Goal: Task Accomplishment & Management: Manage account settings

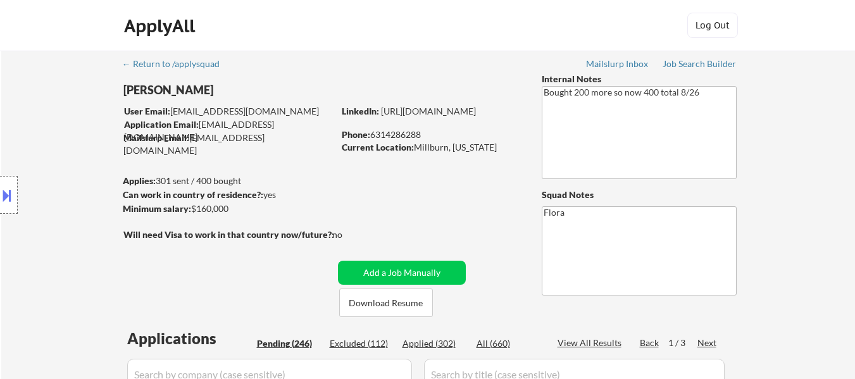
select select ""pending""
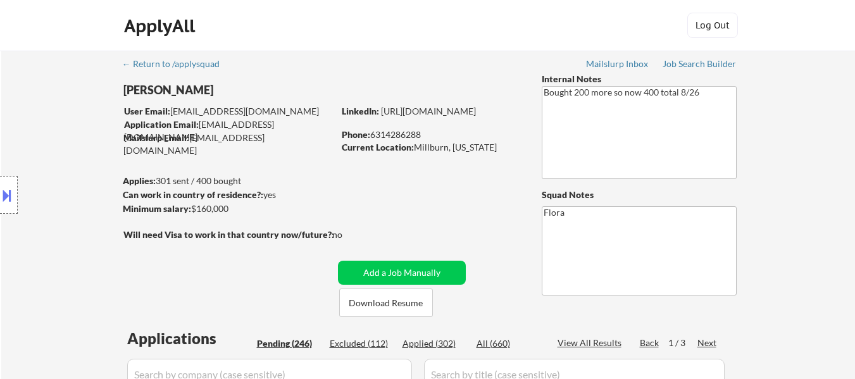
select select ""pending""
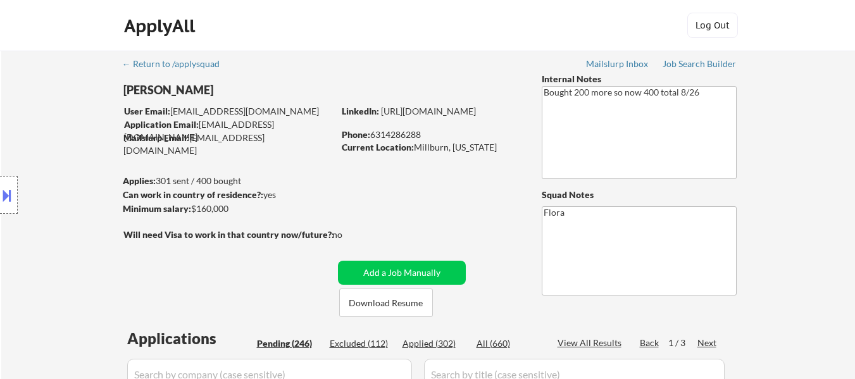
select select ""pending""
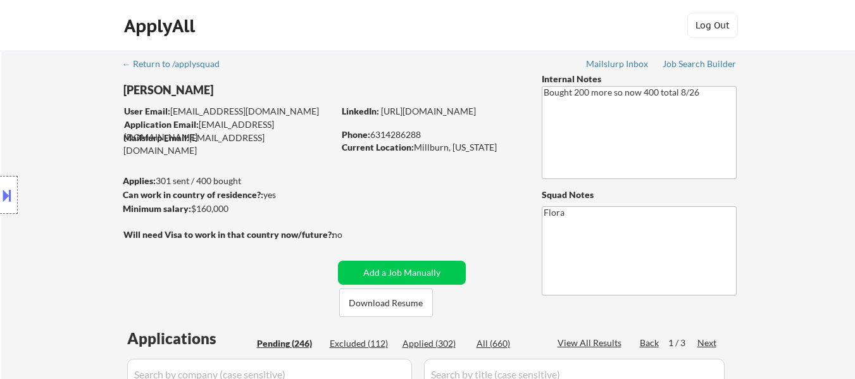
select select ""pending""
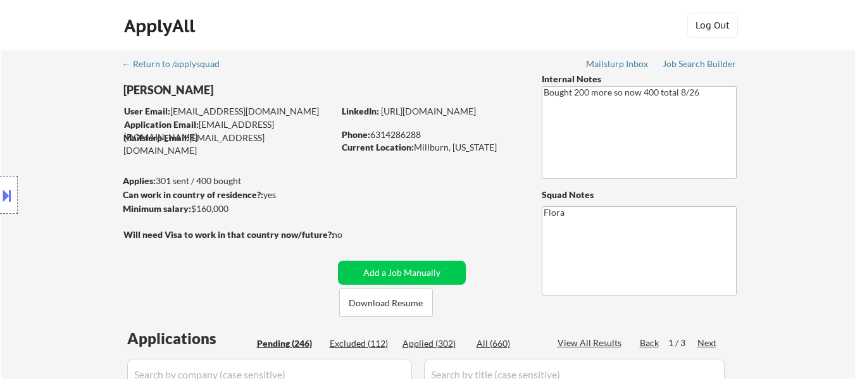
select select ""pending""
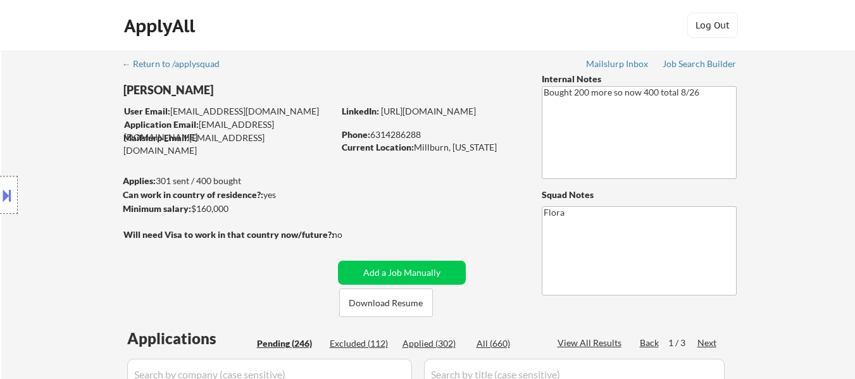
select select ""pending""
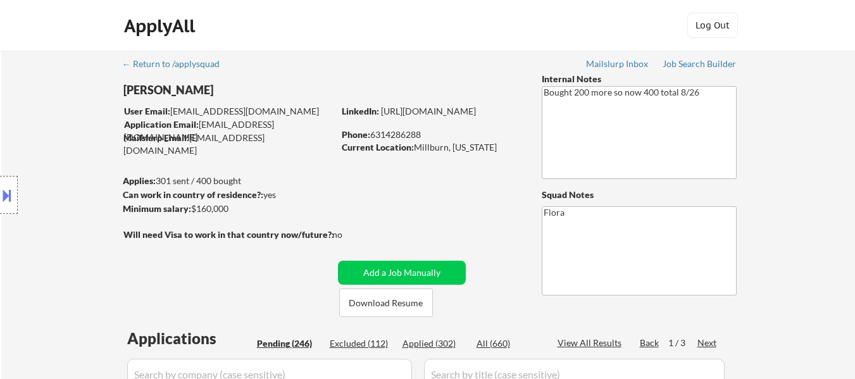
select select ""pending""
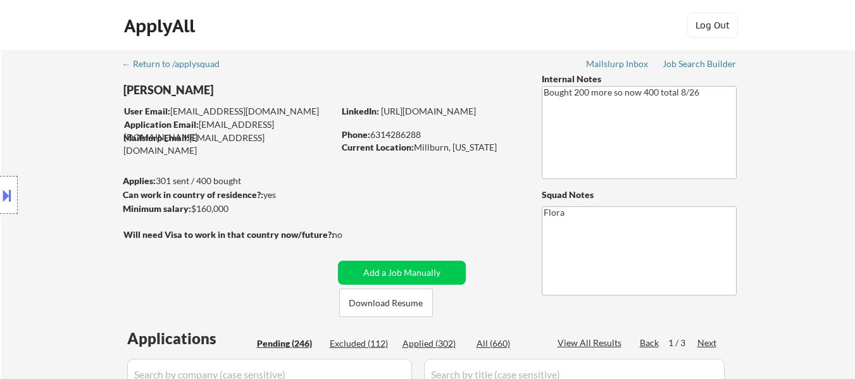
select select ""pending""
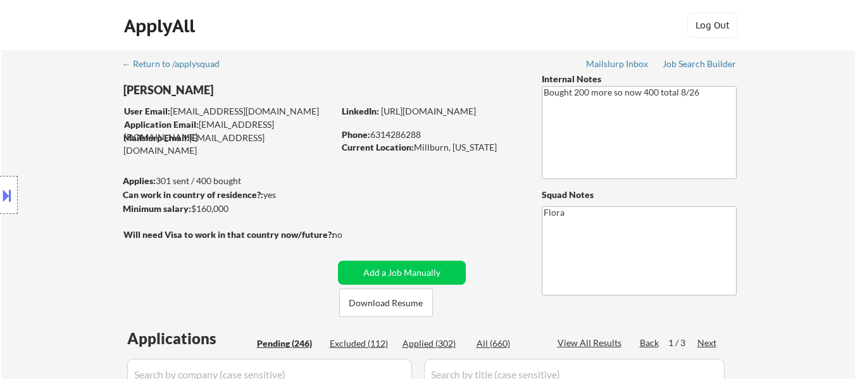
select select ""pending""
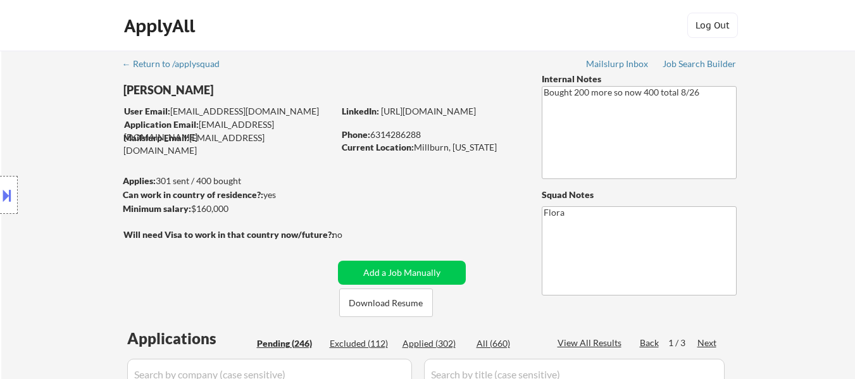
select select ""pending""
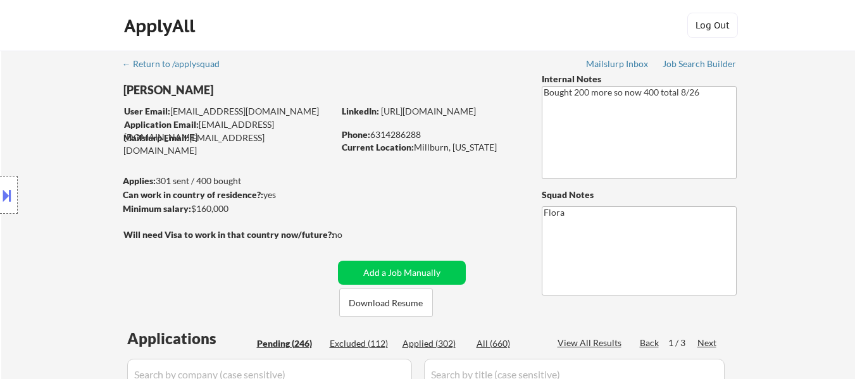
select select ""pending""
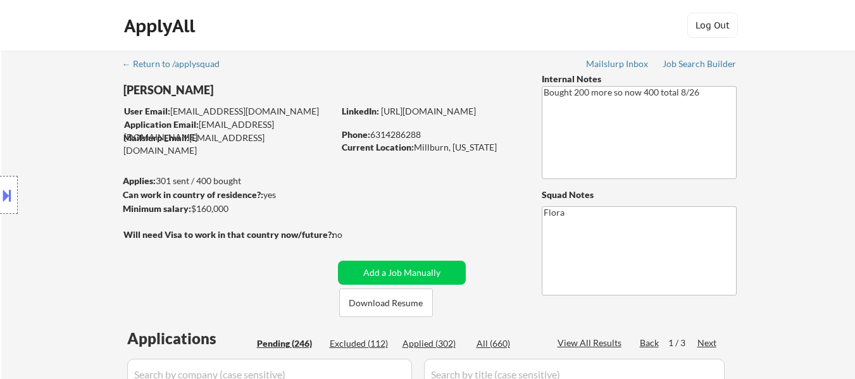
select select ""pending""
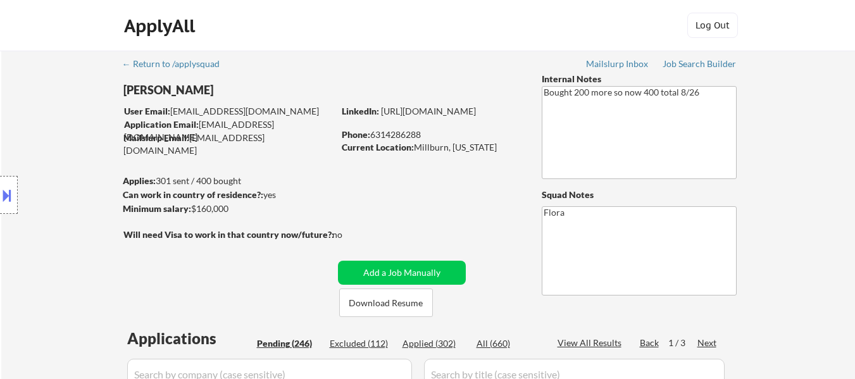
select select ""pending""
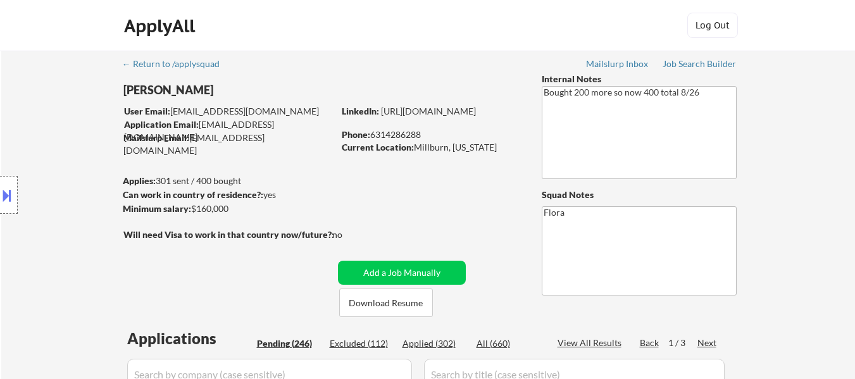
select select ""pending""
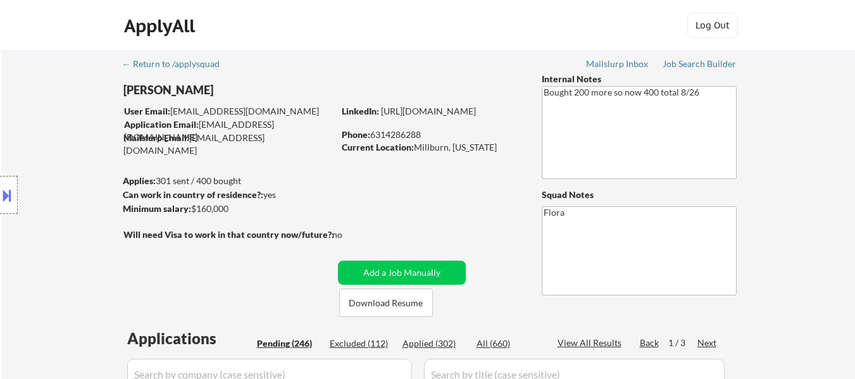
select select ""pending""
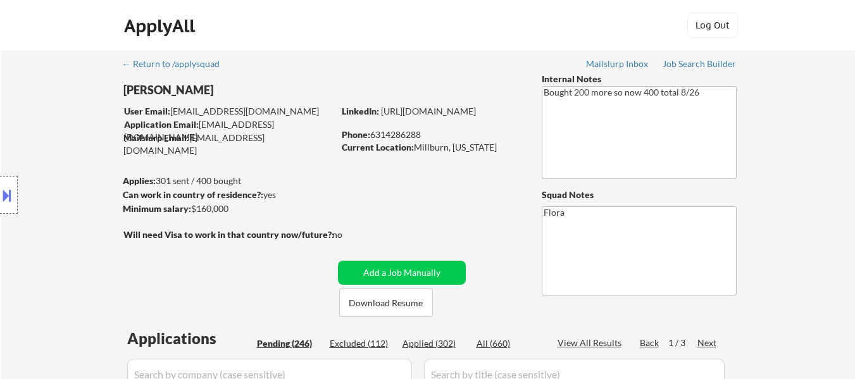
select select ""pending""
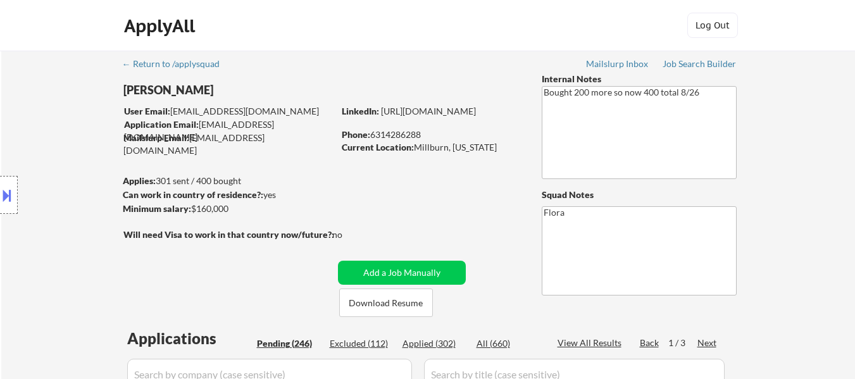
select select ""pending""
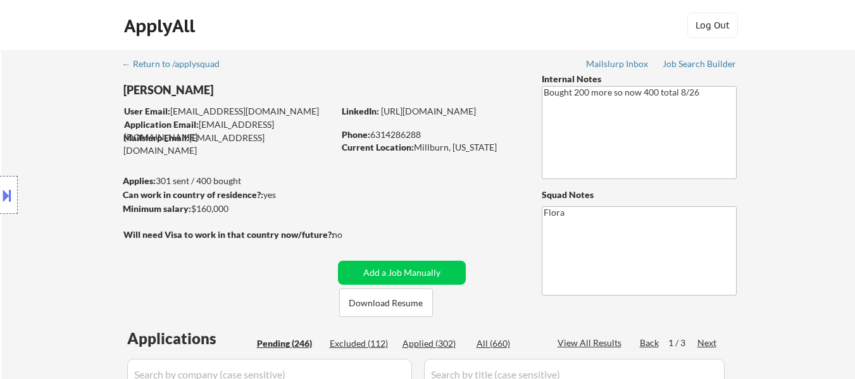
select select ""pending""
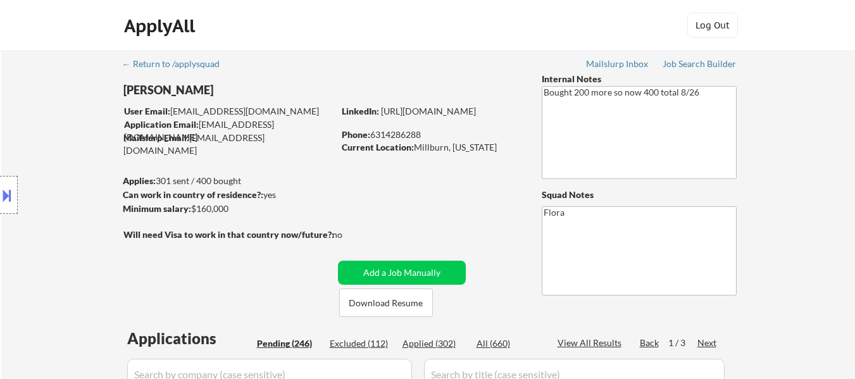
select select ""pending""
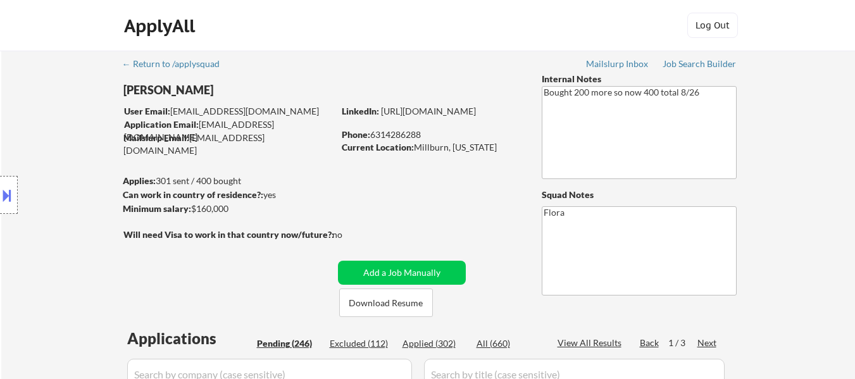
select select ""pending""
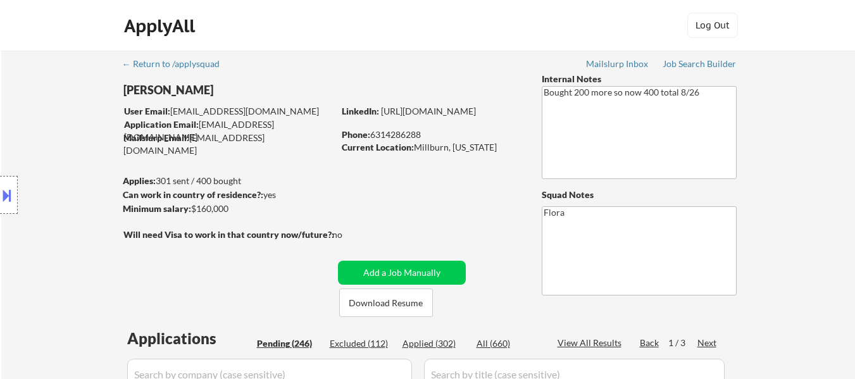
scroll to position [316, 0]
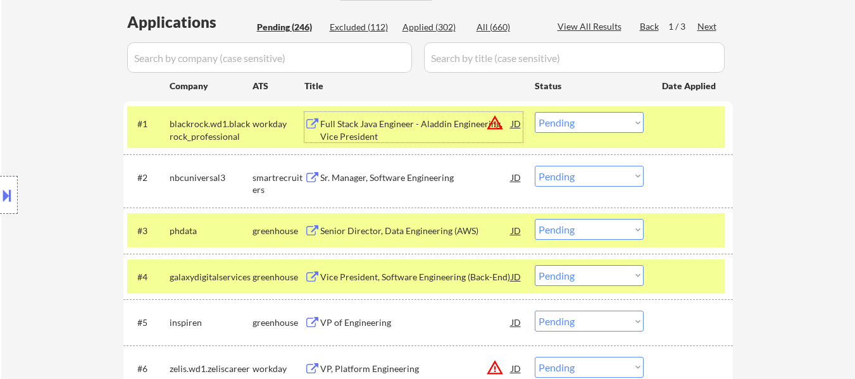
click at [592, 120] on select "Choose an option... Pending Applied Excluded (Questions) Excluded (Expired) Exc…" at bounding box center [589, 122] width 109 height 21
click at [535, 112] on select "Choose an option... Pending Applied Excluded (Questions) Excluded (Expired) Exc…" at bounding box center [589, 122] width 109 height 21
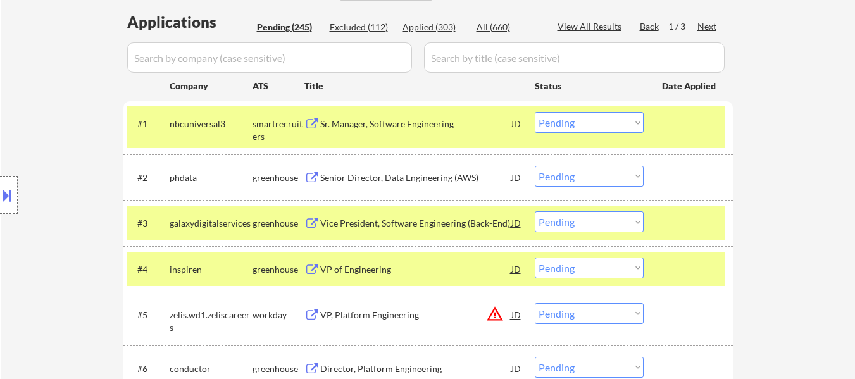
drag, startPoint x: 677, startPoint y: 214, endPoint x: 678, endPoint y: 221, distance: 7.1
click at [678, 214] on div at bounding box center [690, 222] width 56 height 23
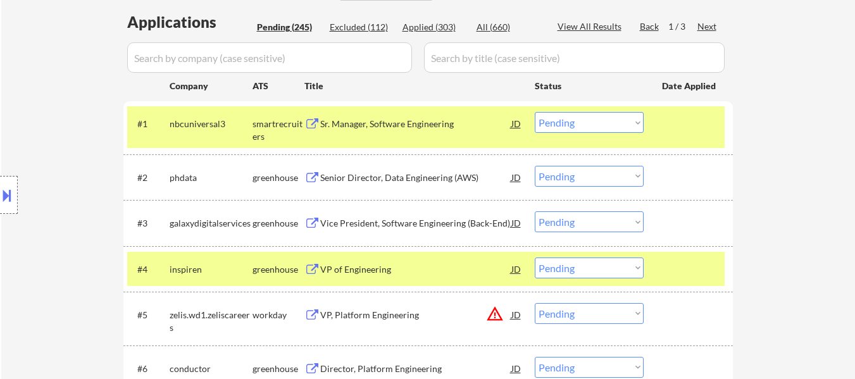
click at [676, 244] on div "#3 galaxydigitalservices greenhouse Vice President, Software Engineering (Back-…" at bounding box center [427, 223] width 609 height 46
click at [433, 174] on div "Senior Director, Data Engineering (AWS)" at bounding box center [415, 177] width 191 height 13
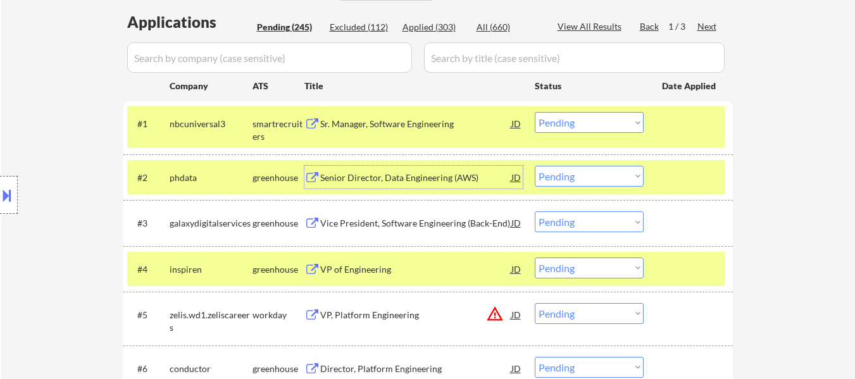
click at [617, 121] on select "Choose an option... Pending Applied Excluded (Questions) Excluded (Expired) Exc…" at bounding box center [589, 122] width 109 height 21
click at [535, 112] on select "Choose an option... Pending Applied Excluded (Questions) Excluded (Expired) Exc…" at bounding box center [589, 122] width 109 height 21
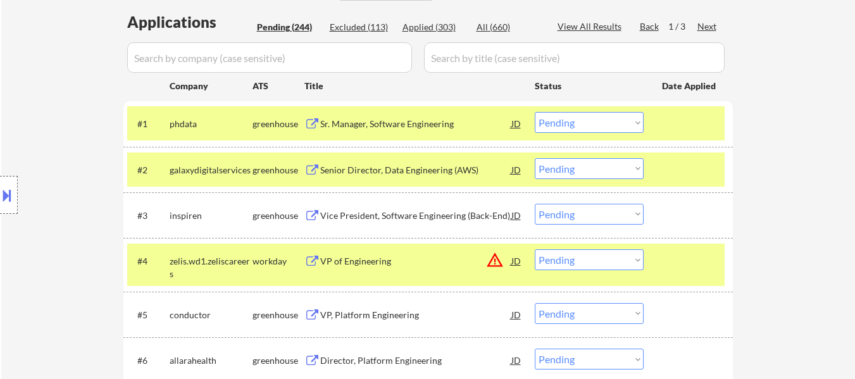
click at [686, 254] on div at bounding box center [690, 260] width 56 height 23
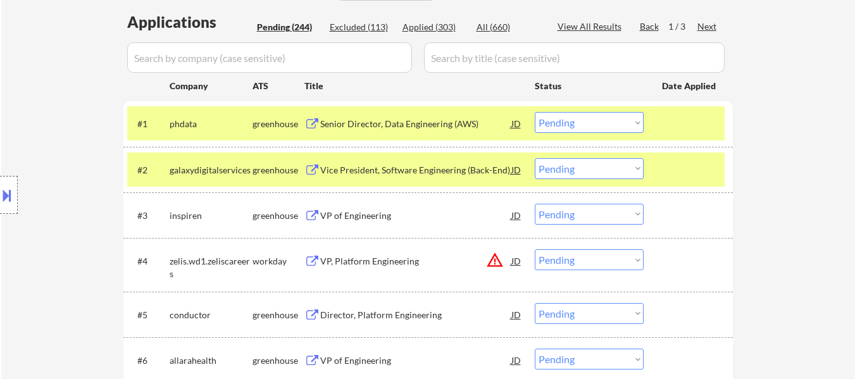
click at [404, 167] on div "Vice President, Software Engineering (Back-End)" at bounding box center [415, 170] width 191 height 13
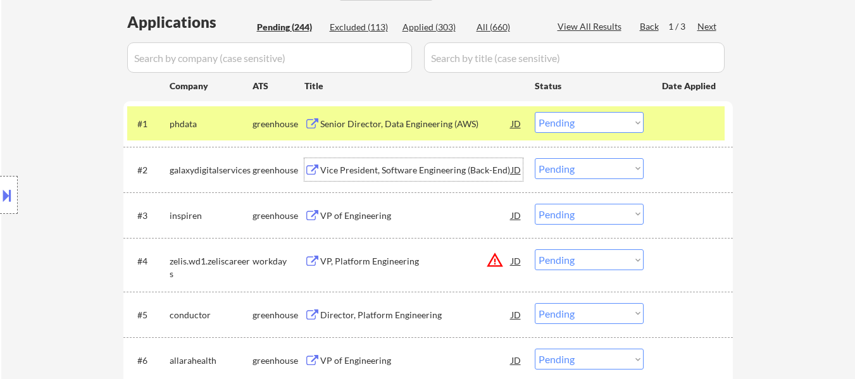
click at [366, 216] on div "VP of Engineering" at bounding box center [415, 215] width 191 height 13
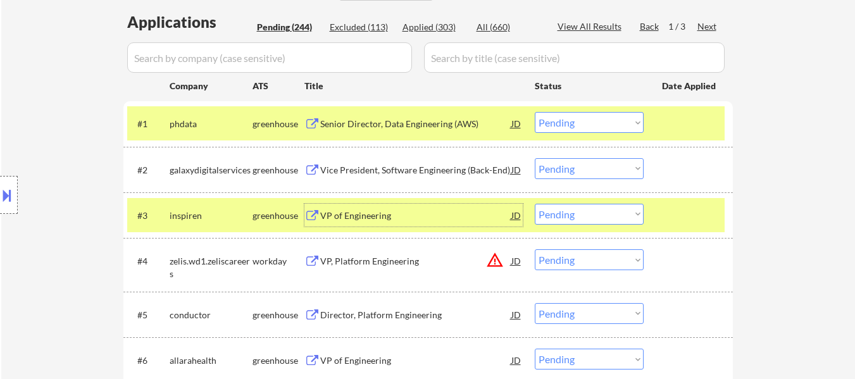
click at [557, 121] on select "Choose an option... Pending Applied Excluded (Questions) Excluded (Expired) Exc…" at bounding box center [589, 122] width 109 height 21
click at [535, 112] on select "Choose an option... Pending Applied Excluded (Questions) Excluded (Expired) Exc…" at bounding box center [589, 122] width 109 height 21
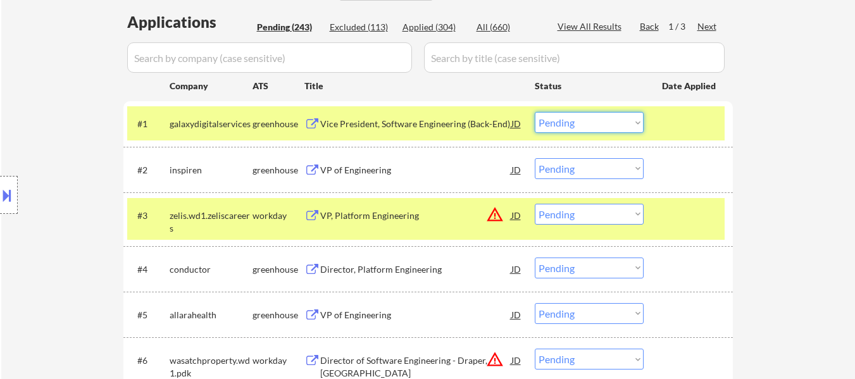
click at [624, 122] on select "Choose an option... Pending Applied Excluded (Questions) Excluded (Expired) Exc…" at bounding box center [589, 122] width 109 height 21
drag, startPoint x: 805, startPoint y: 142, endPoint x: 788, endPoint y: 142, distance: 17.1
click at [609, 127] on select "Choose an option... Pending Applied Excluded (Questions) Excluded (Expired) Exc…" at bounding box center [589, 122] width 109 height 21
click at [535, 112] on select "Choose an option... Pending Applied Excluded (Questions) Excluded (Expired) Exc…" at bounding box center [589, 122] width 109 height 21
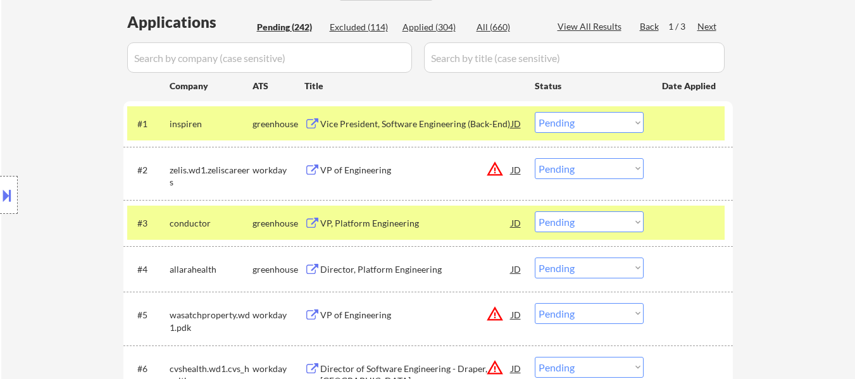
drag, startPoint x: 577, startPoint y: 118, endPoint x: 580, endPoint y: 132, distance: 14.3
click at [577, 118] on select "Choose an option... Pending Applied Excluded (Questions) Excluded (Expired) Exc…" at bounding box center [589, 122] width 109 height 21
click at [535, 112] on select "Choose an option... Pending Applied Excluded (Questions) Excluded (Expired) Exc…" at bounding box center [589, 122] width 109 height 21
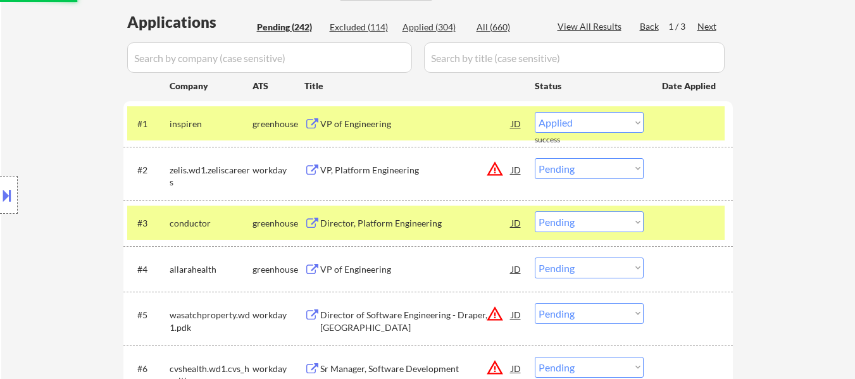
select select ""pending""
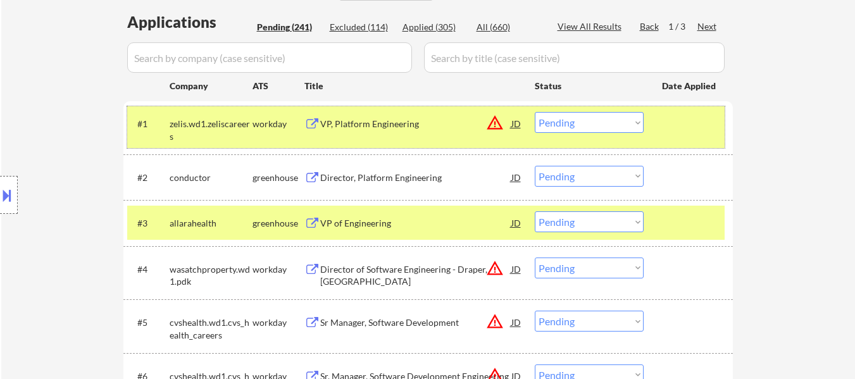
click at [710, 135] on div at bounding box center [690, 123] width 56 height 23
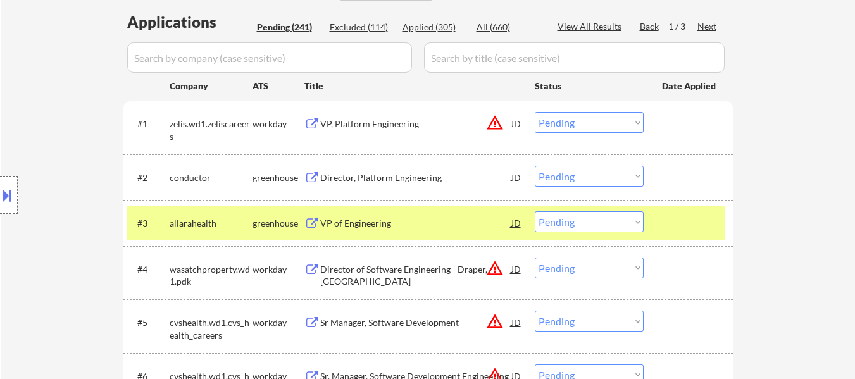
click at [679, 224] on div at bounding box center [690, 222] width 56 height 23
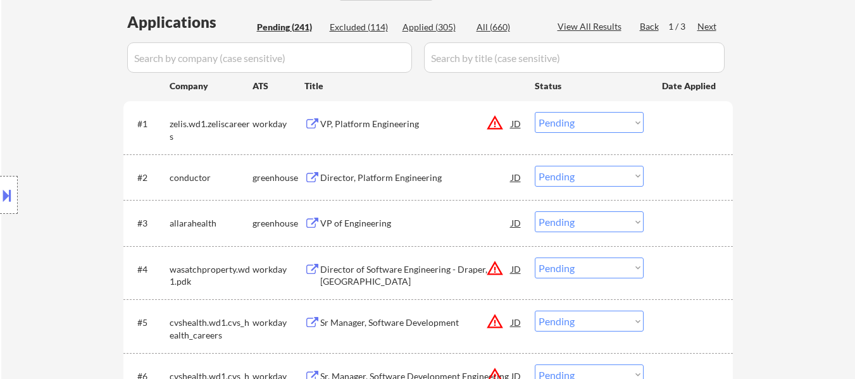
click at [372, 123] on div "VP, Platform Engineering" at bounding box center [415, 124] width 191 height 13
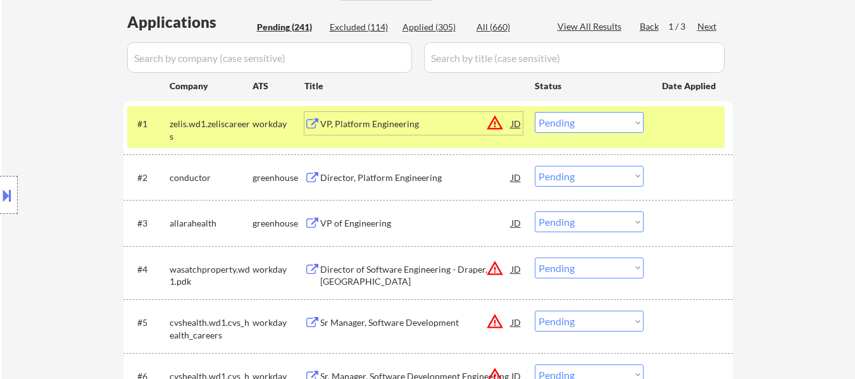
click at [402, 185] on div "Director, Platform Engineering" at bounding box center [415, 177] width 191 height 23
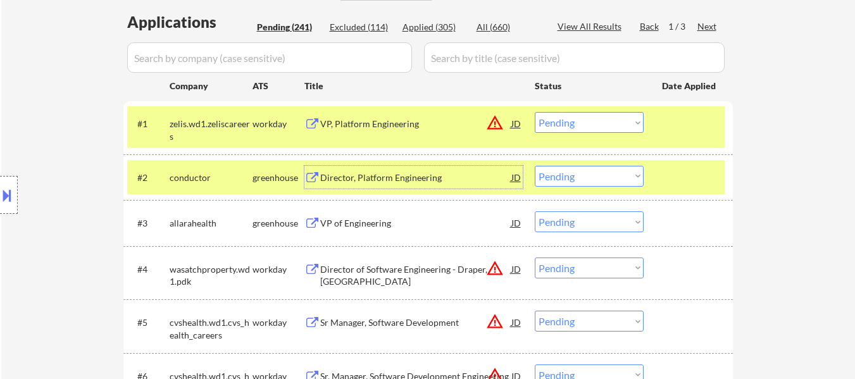
drag, startPoint x: 633, startPoint y: 172, endPoint x: 631, endPoint y: 180, distance: 7.7
click at [633, 172] on select "Choose an option... Pending Applied Excluded (Questions) Excluded (Expired) Exc…" at bounding box center [589, 176] width 109 height 21
click at [535, 166] on select "Choose an option... Pending Applied Excluded (Questions) Excluded (Expired) Exc…" at bounding box center [589, 176] width 109 height 21
select select ""pending""
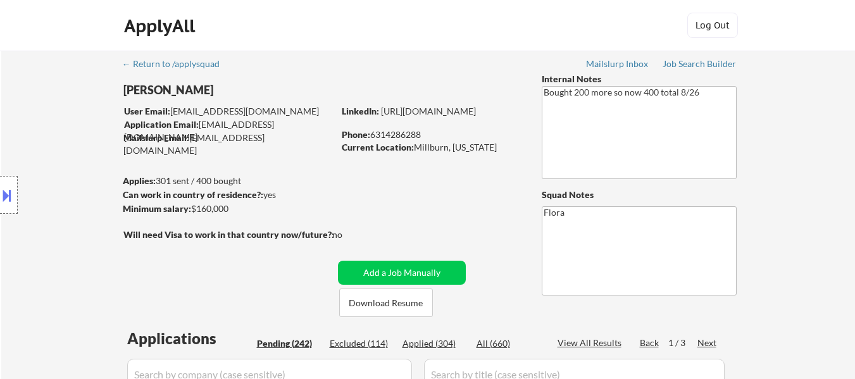
select select ""pending""
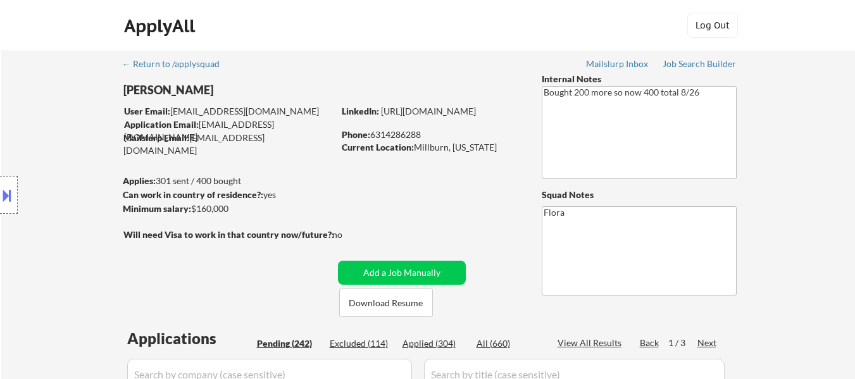
select select ""pending""
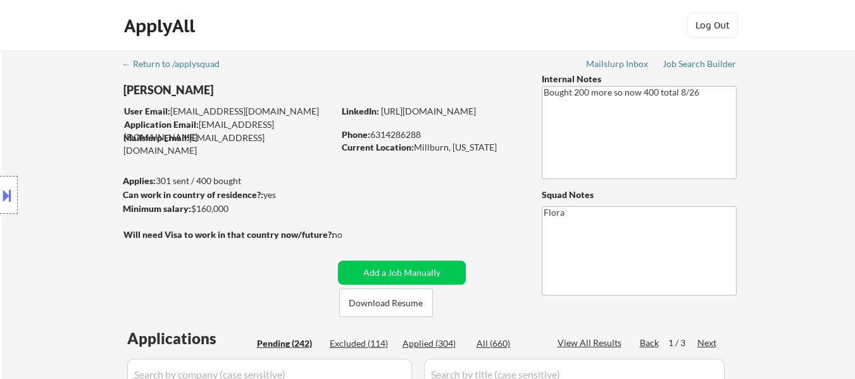
select select ""pending""
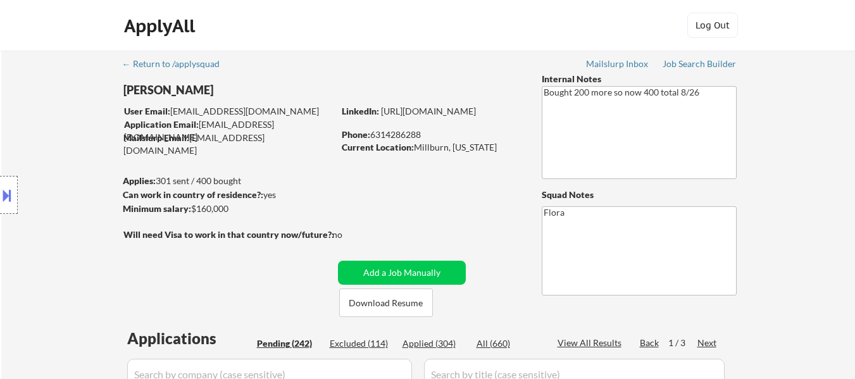
select select ""pending""
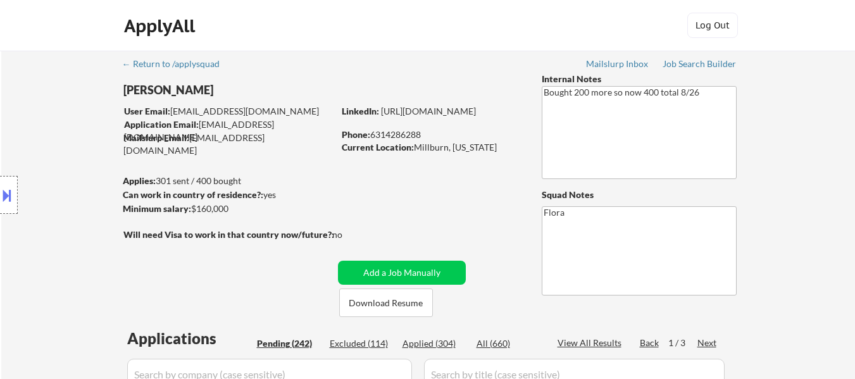
select select ""pending""
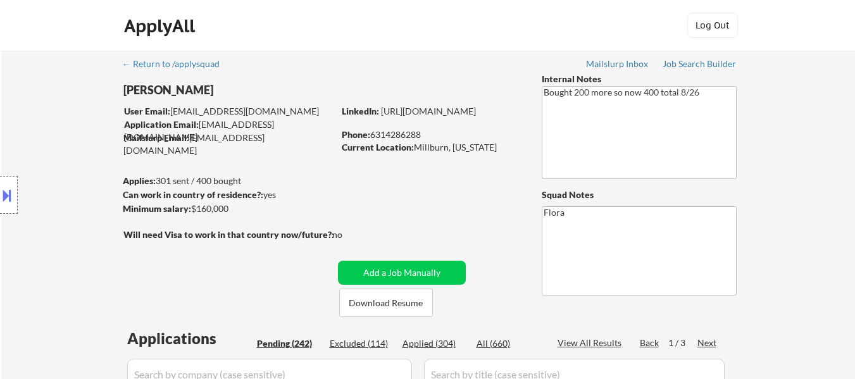
select select ""pending""
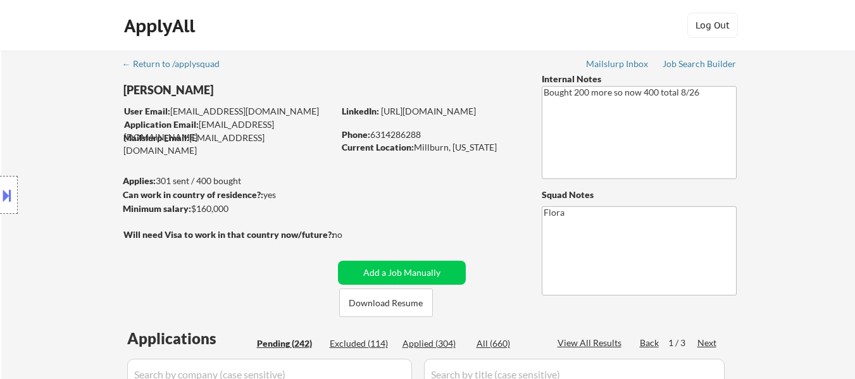
select select ""pending""
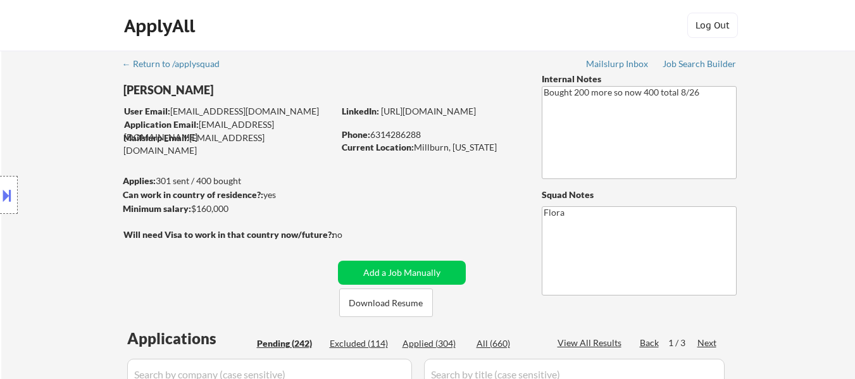
select select ""pending""
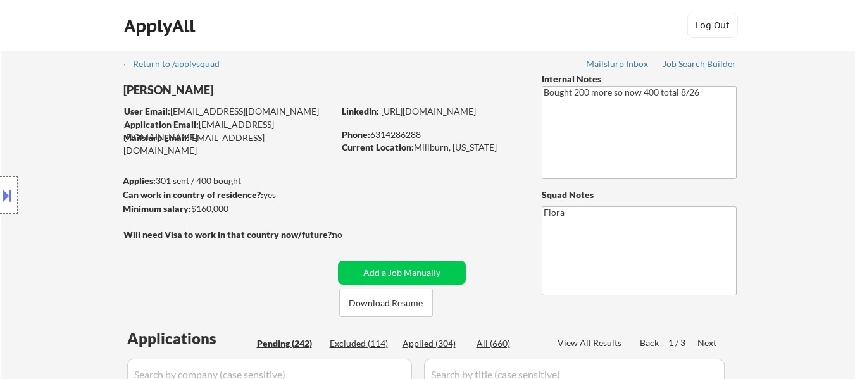
select select ""pending""
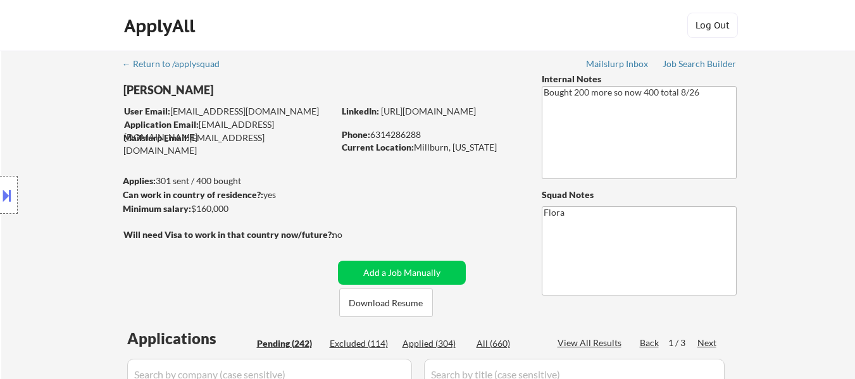
select select ""pending""
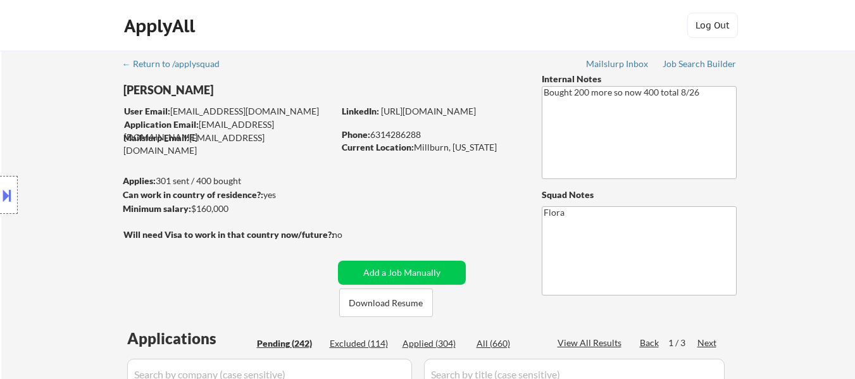
select select ""pending""
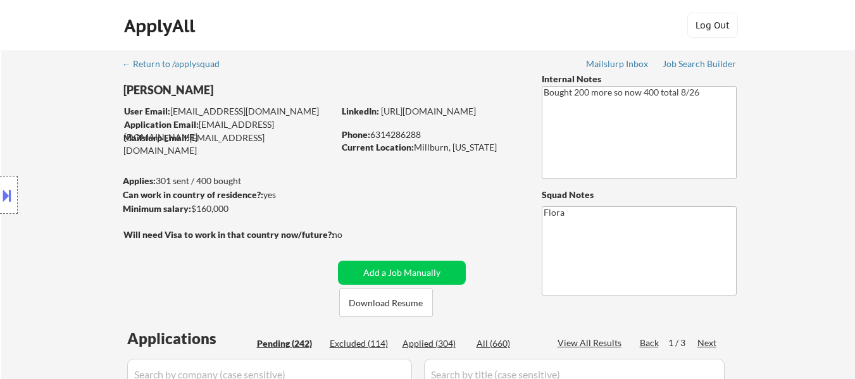
select select ""pending""
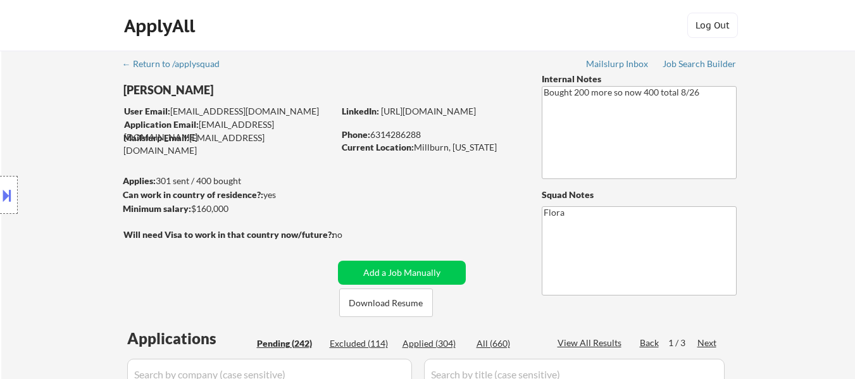
select select ""pending""
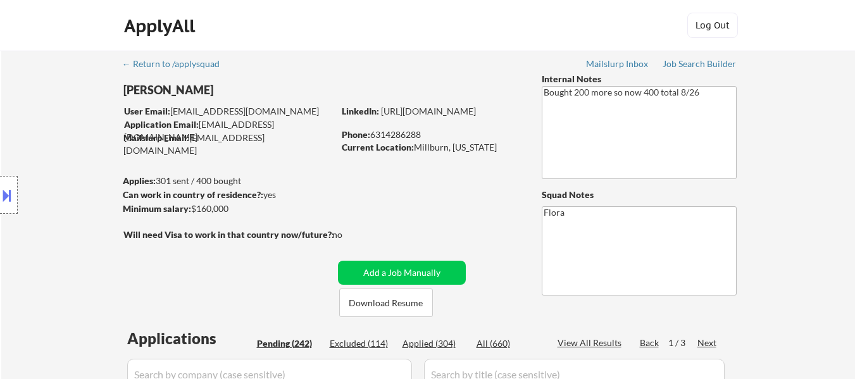
select select ""pending""
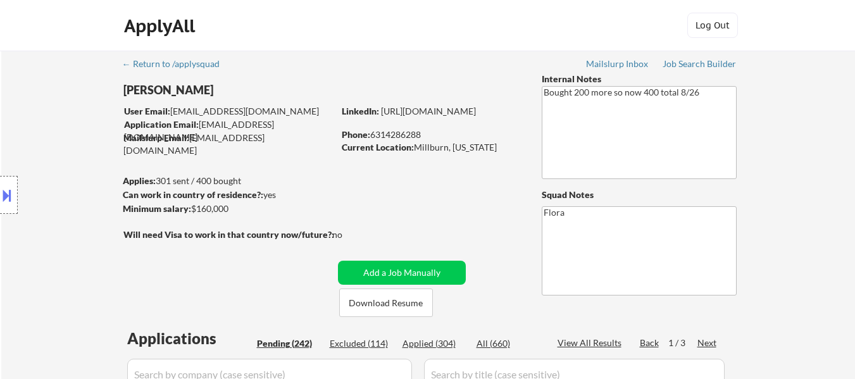
select select ""pending""
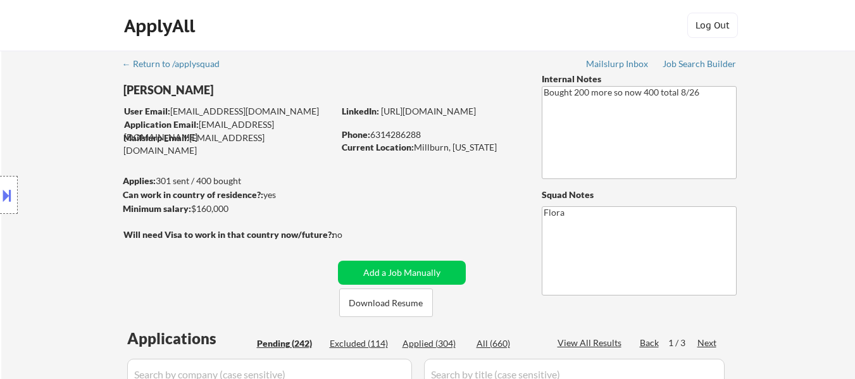
select select ""pending""
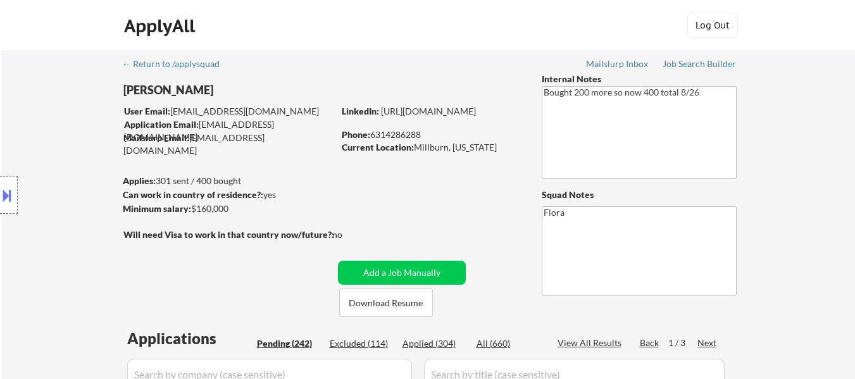
select select ""pending""
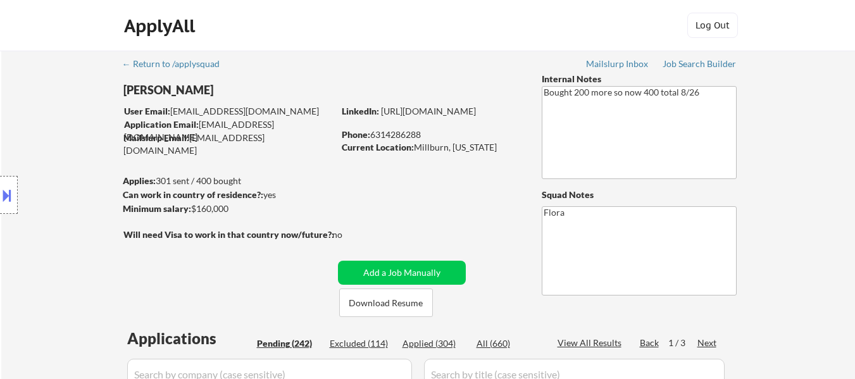
select select ""pending""
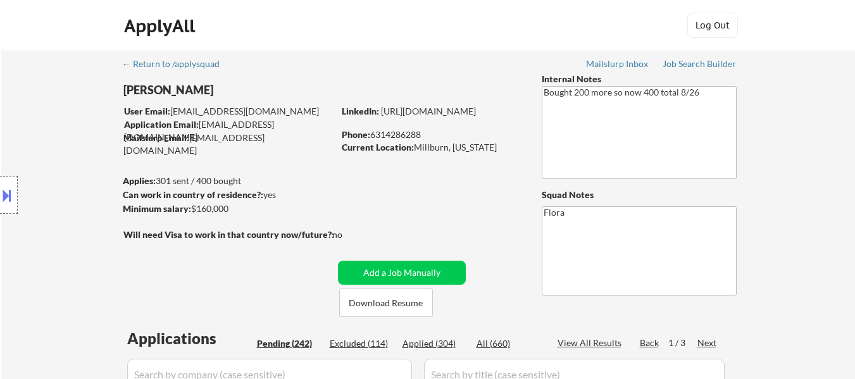
select select ""pending""
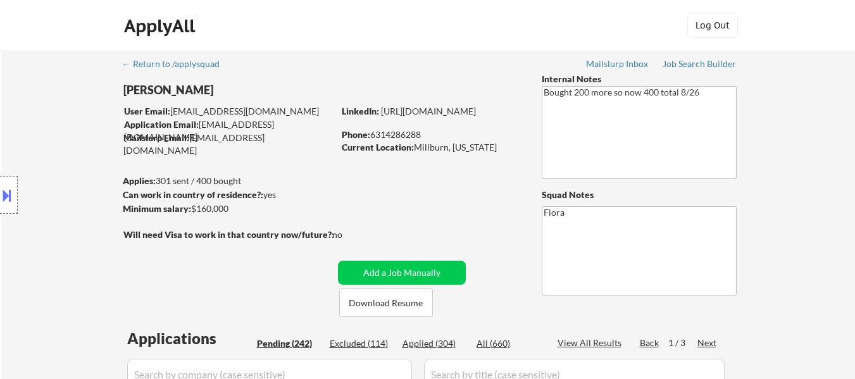
select select ""pending""
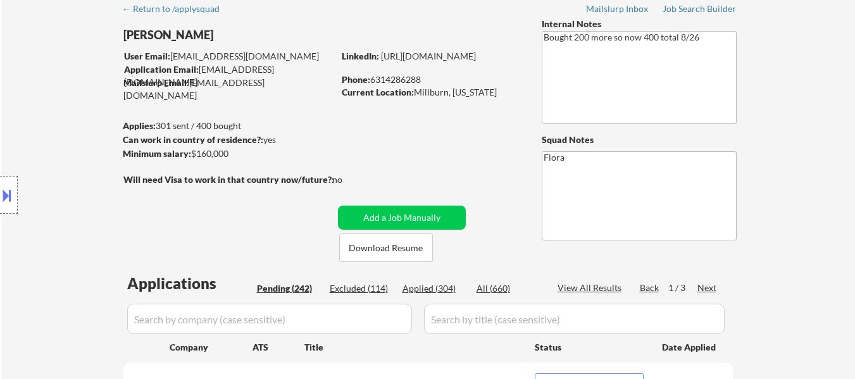
scroll to position [127, 0]
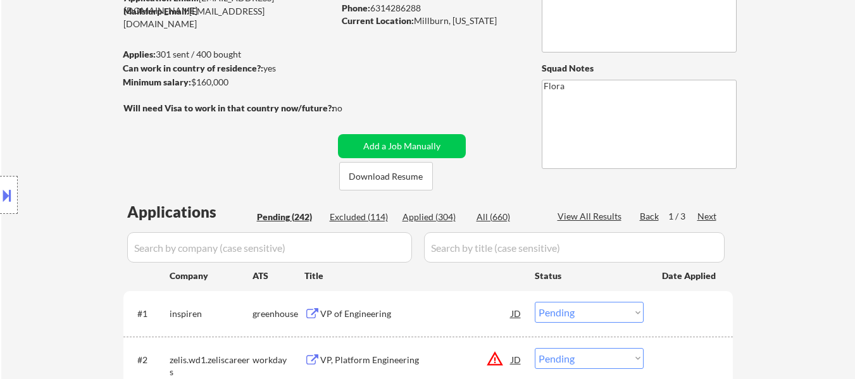
click at [440, 216] on div "Applied (304)" at bounding box center [433, 217] width 63 height 13
select select ""applied""
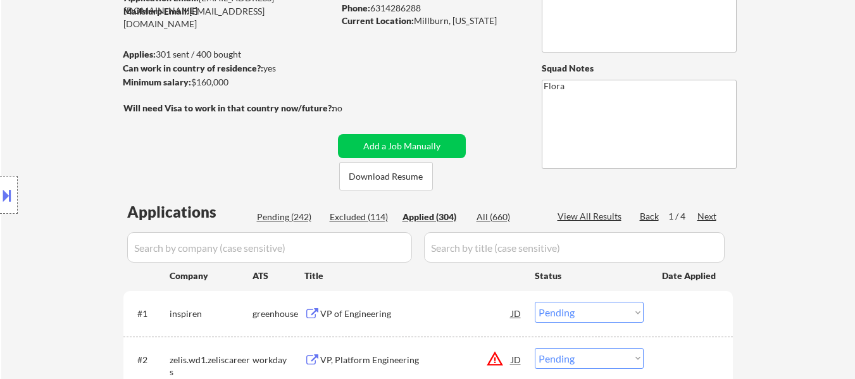
select select ""applied""
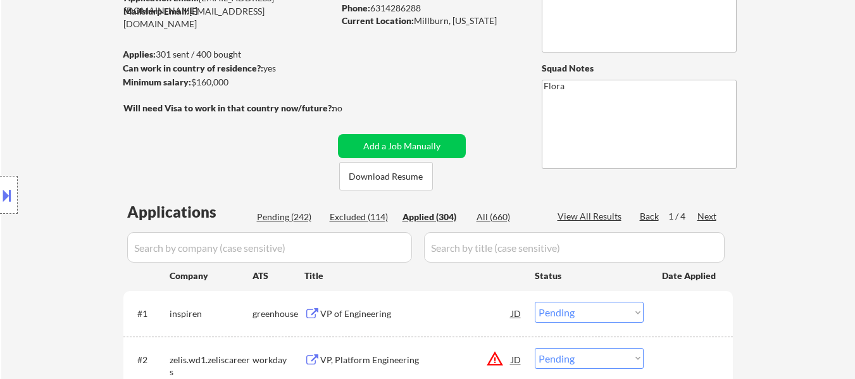
select select ""applied""
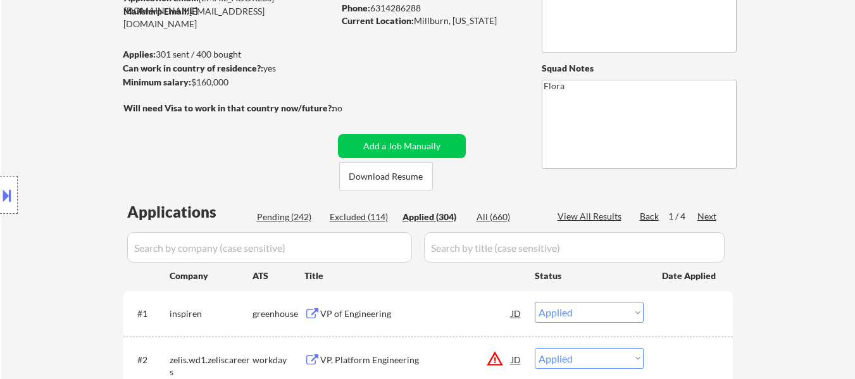
select select ""applied""
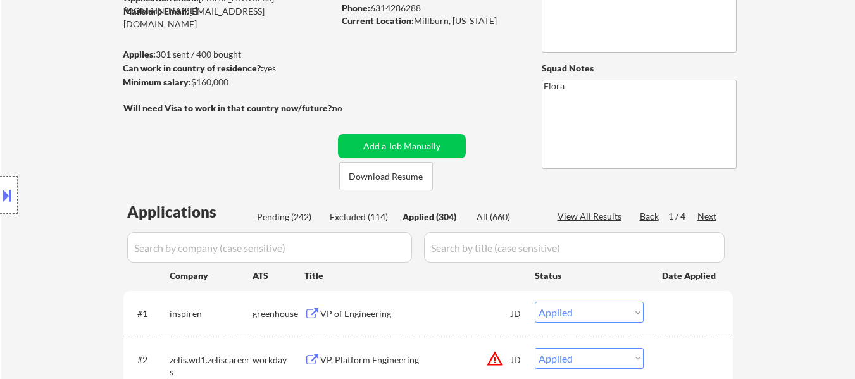
select select ""applied""
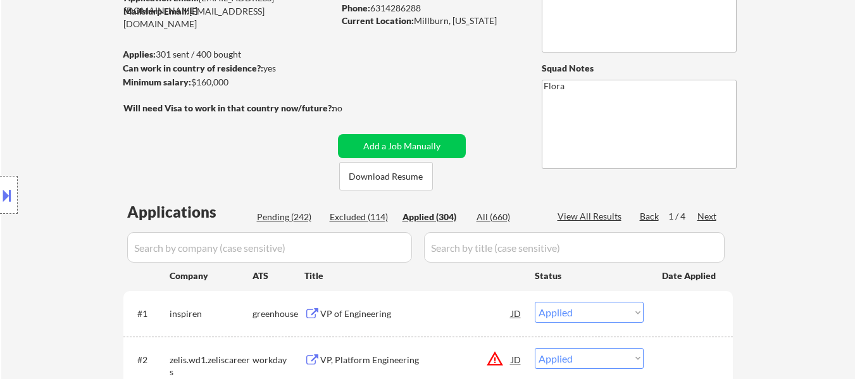
select select ""applied""
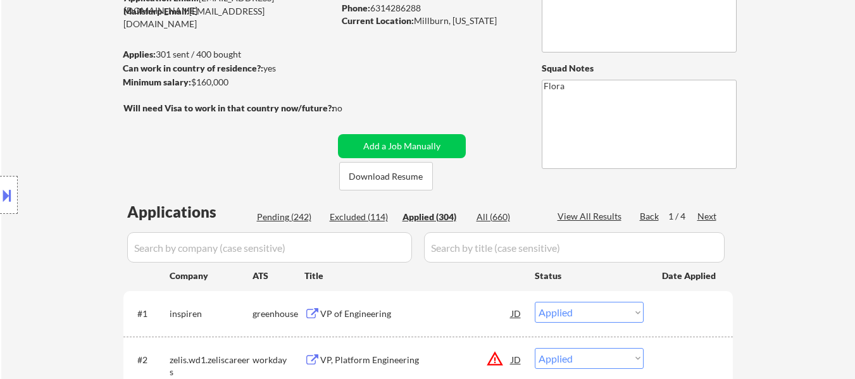
select select ""applied""
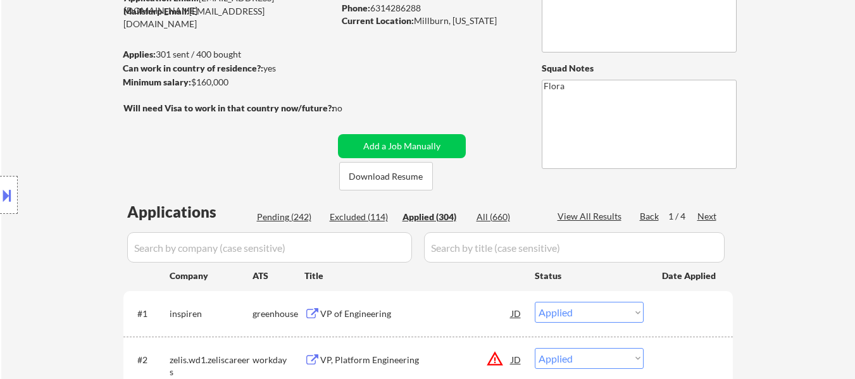
select select ""applied""
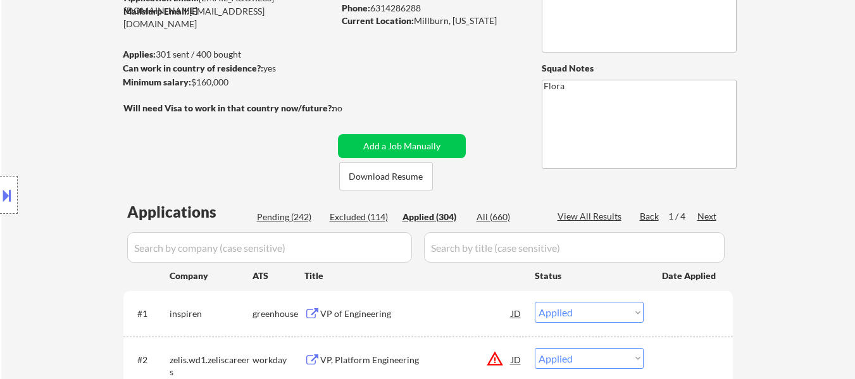
select select ""applied""
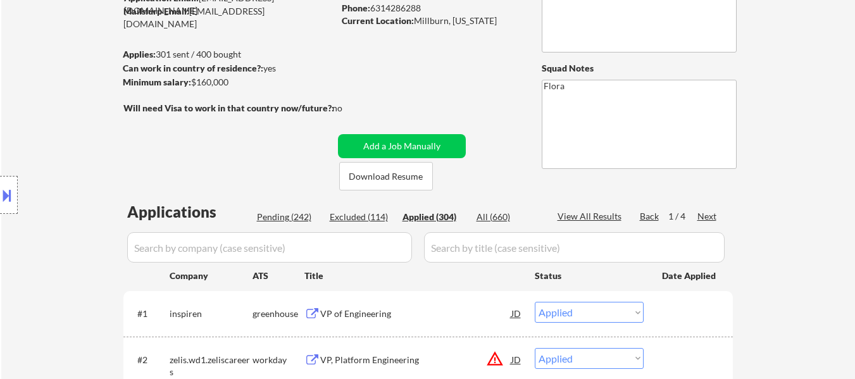
select select ""applied""
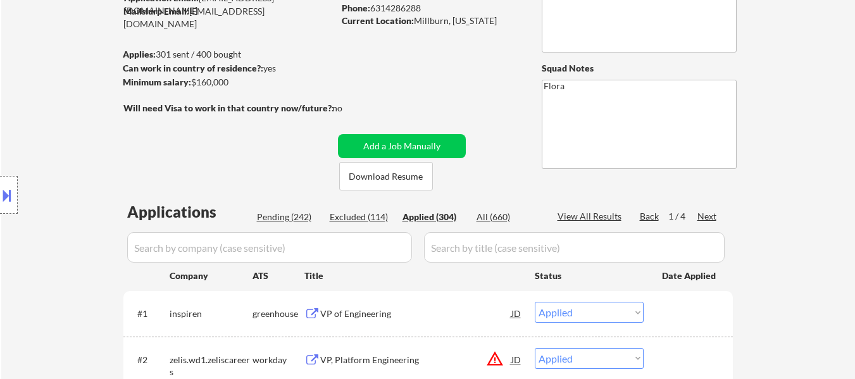
select select ""applied""
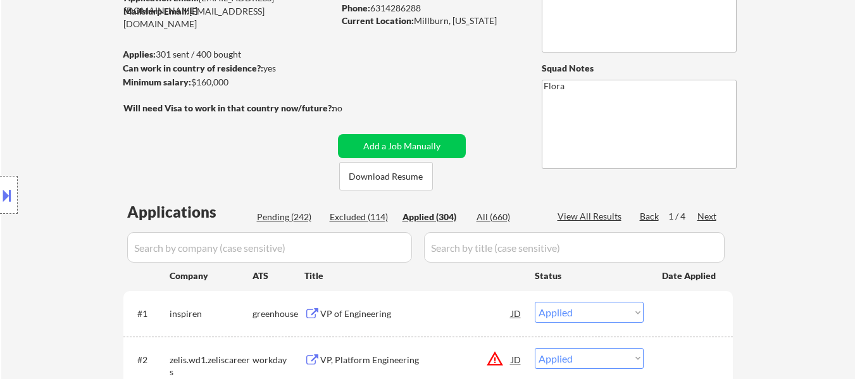
select select ""applied""
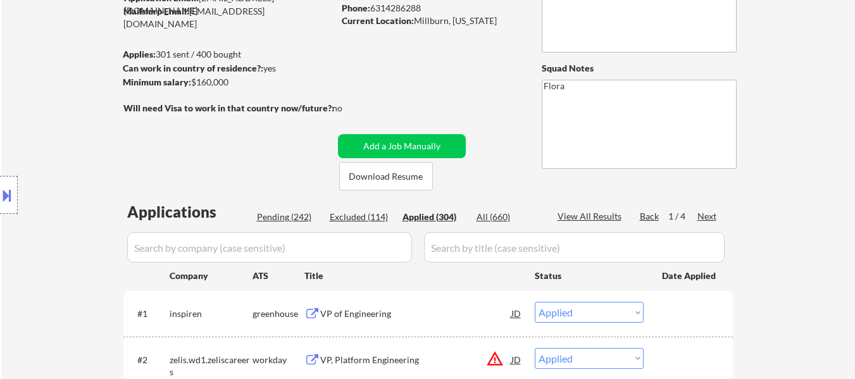
select select ""applied""
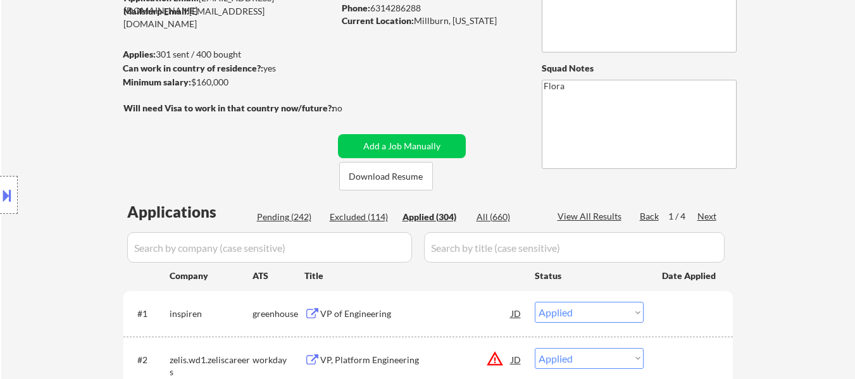
select select ""applied""
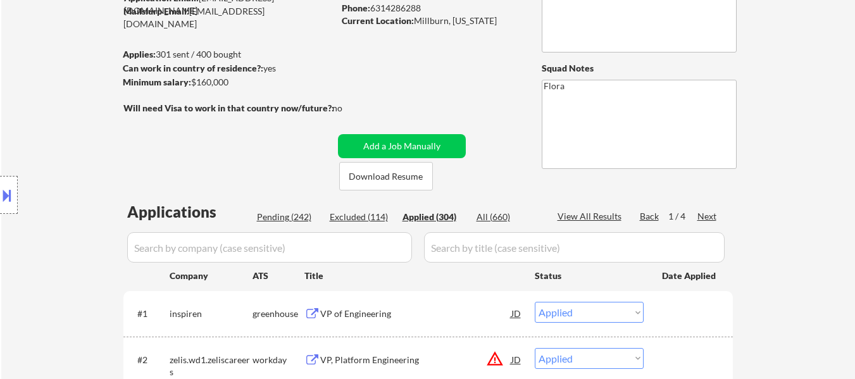
select select ""applied""
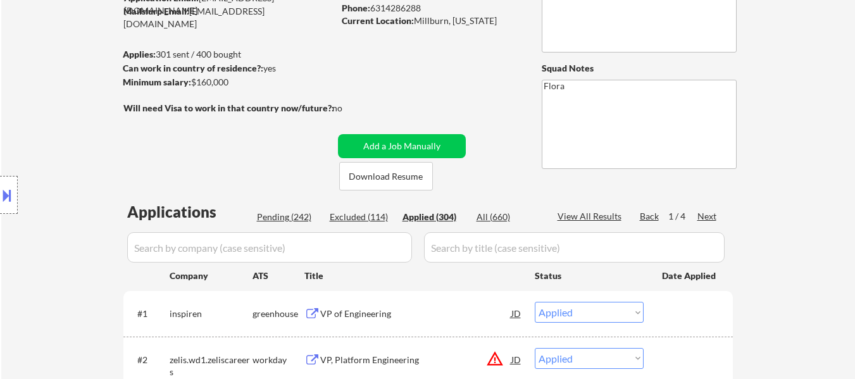
select select ""applied""
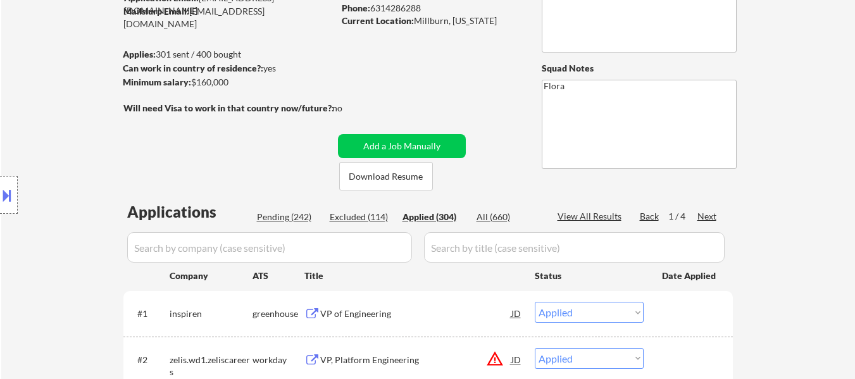
select select ""applied""
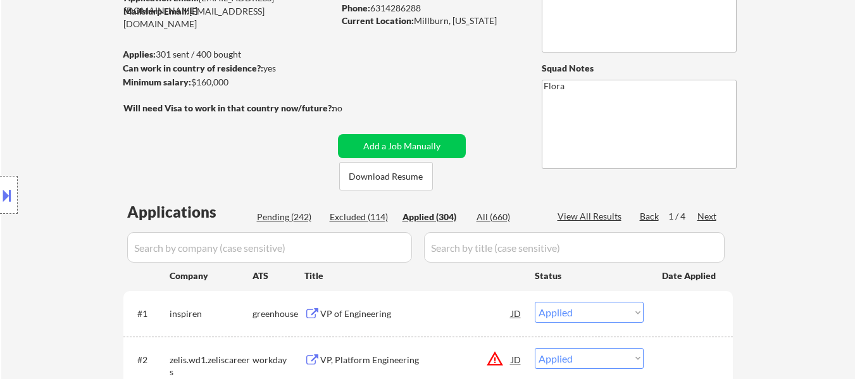
select select ""applied""
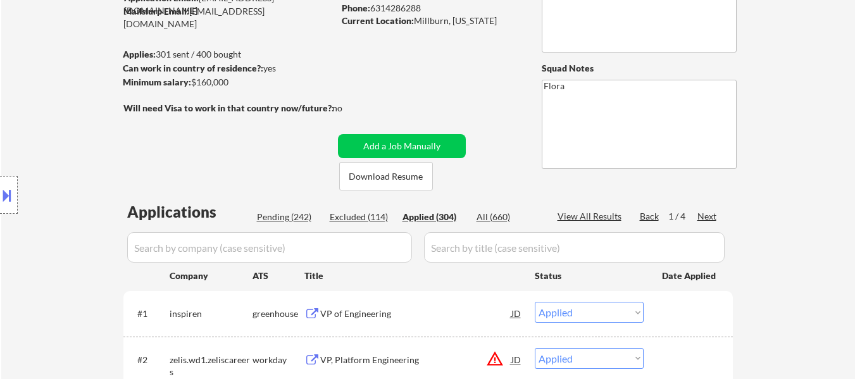
select select ""applied""
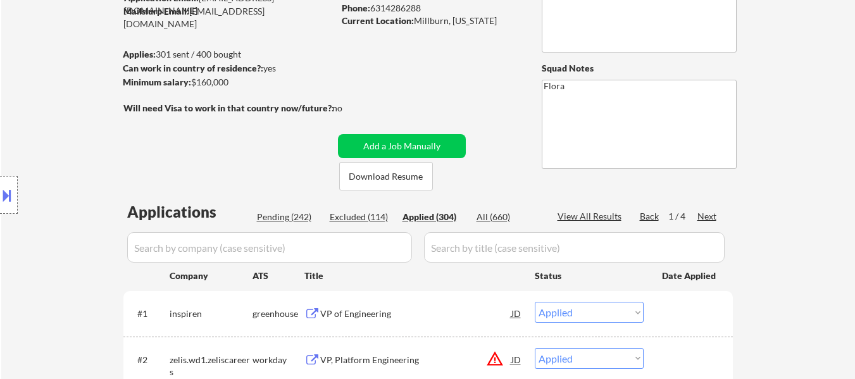
select select ""applied""
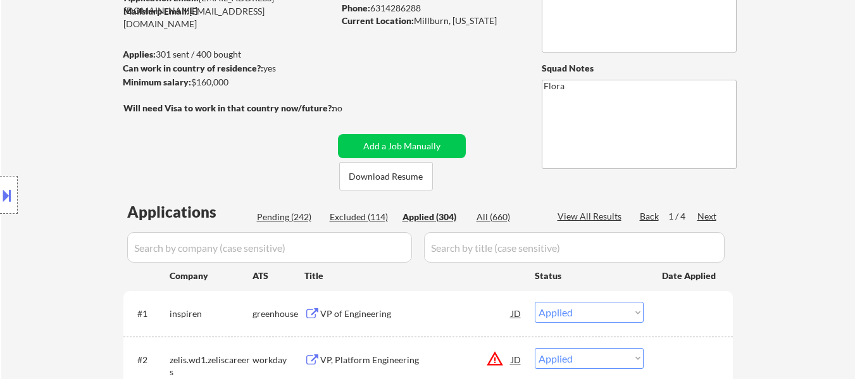
select select ""applied""
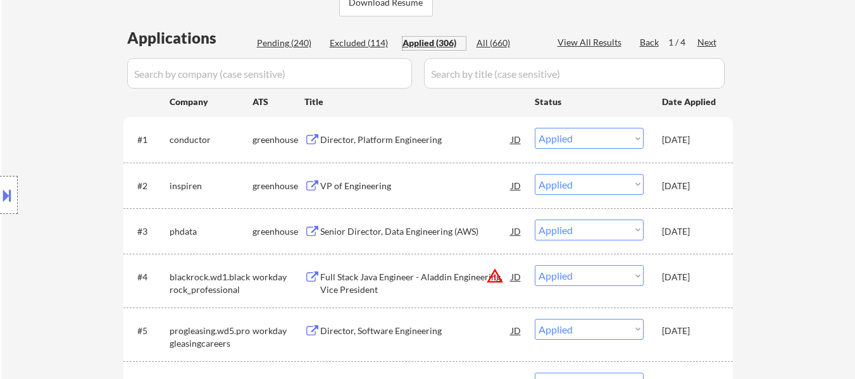
scroll to position [253, 0]
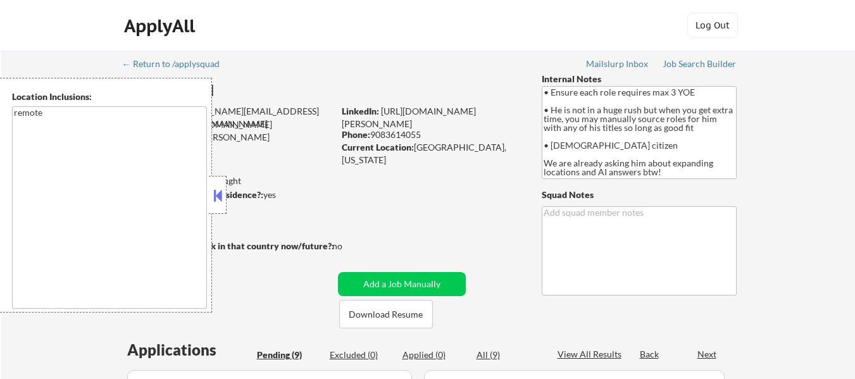
select select ""pending""
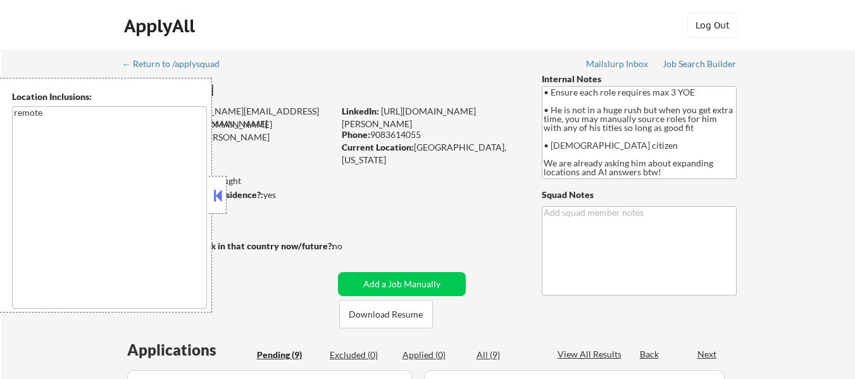
select select ""pending""
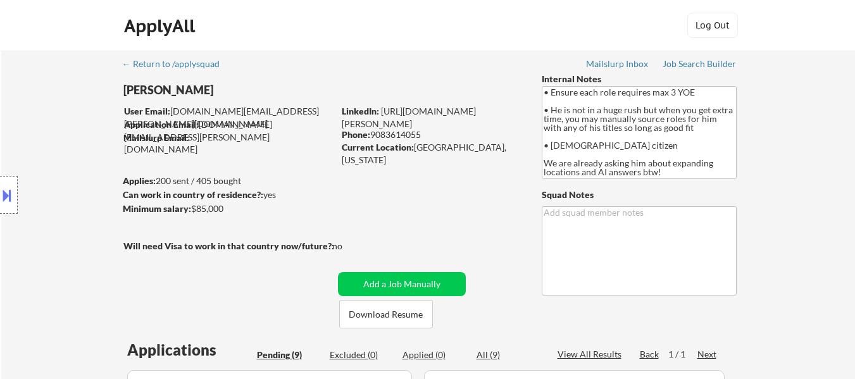
select select ""pending""
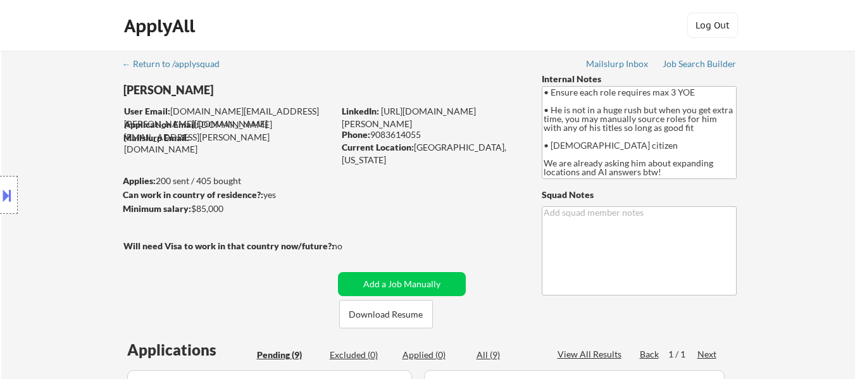
select select ""pending""
type textarea "Jovie"
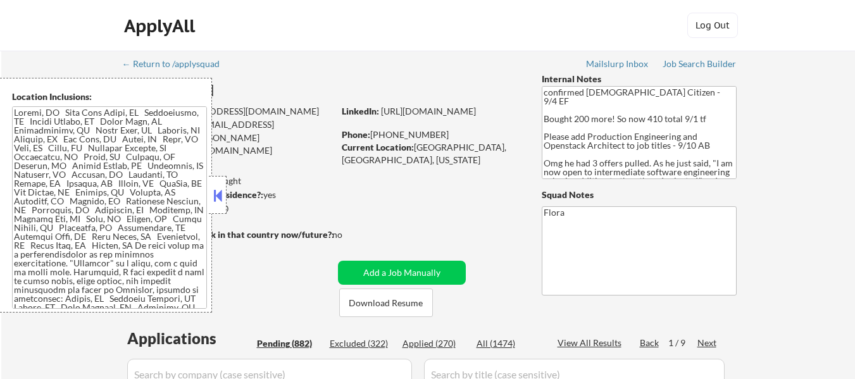
select select ""pending""
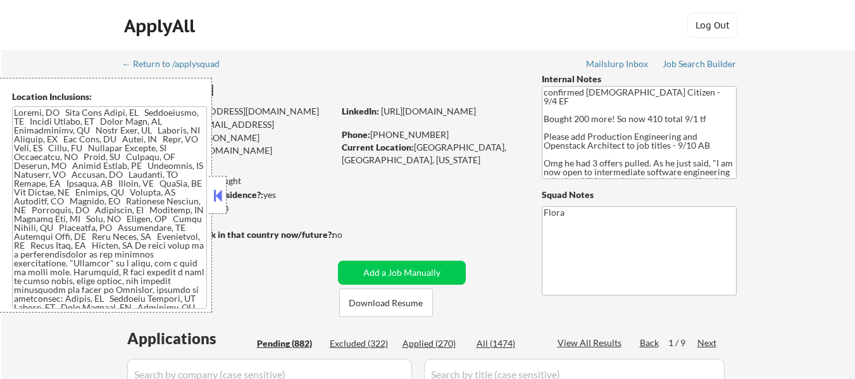
select select ""pending""
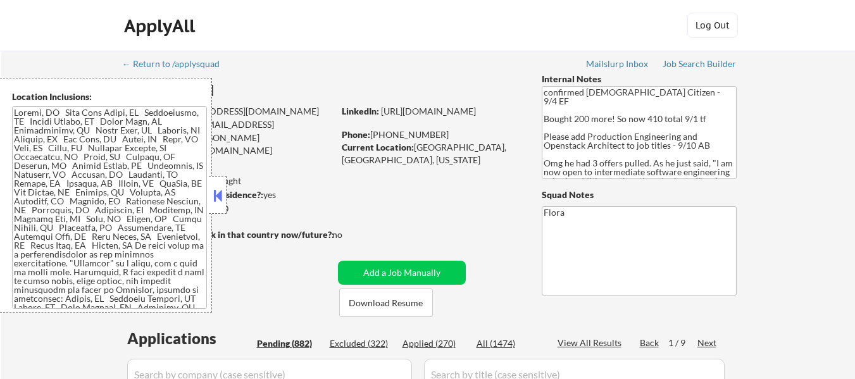
select select ""pending""
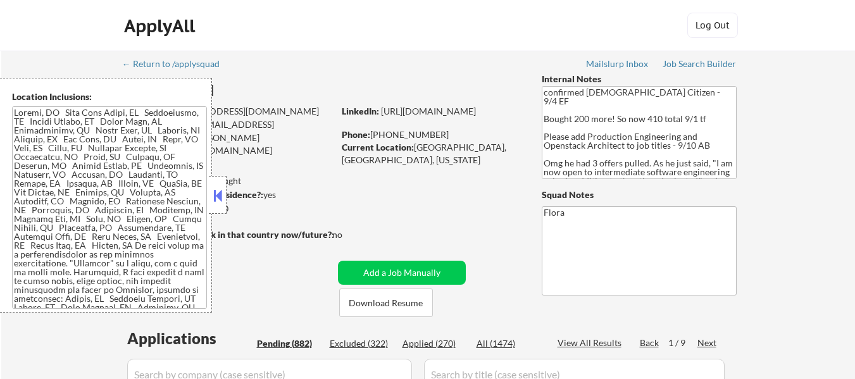
select select ""pending""
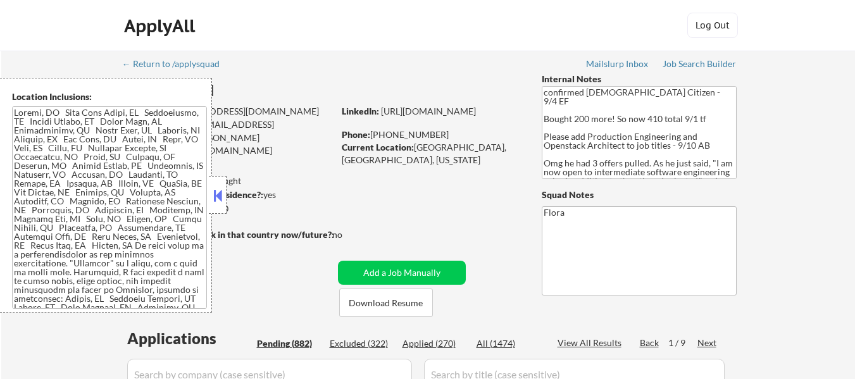
select select ""pending""
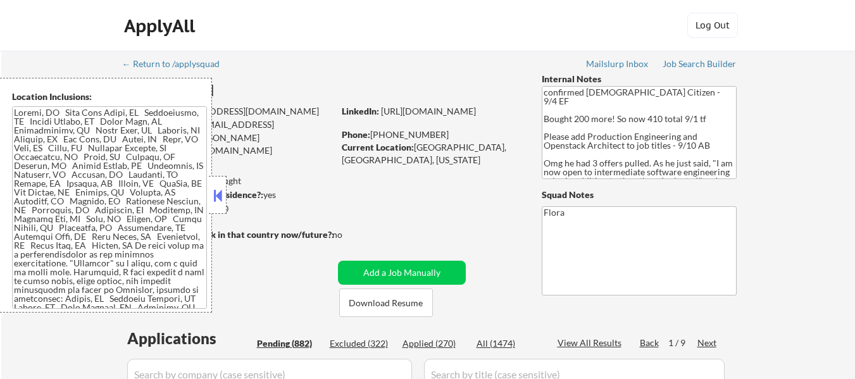
select select ""pending""
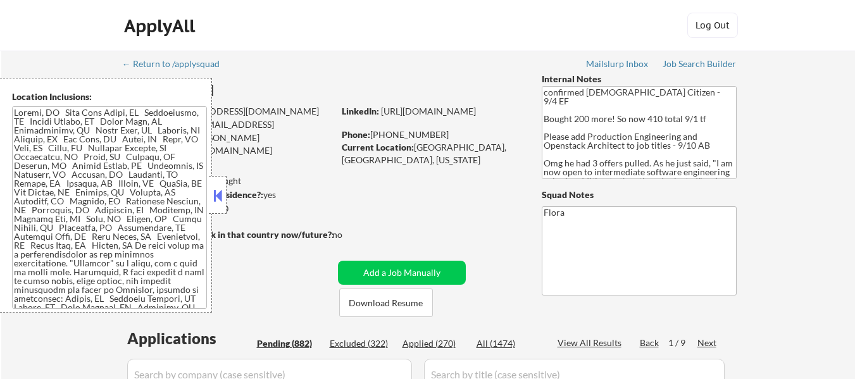
select select ""pending""
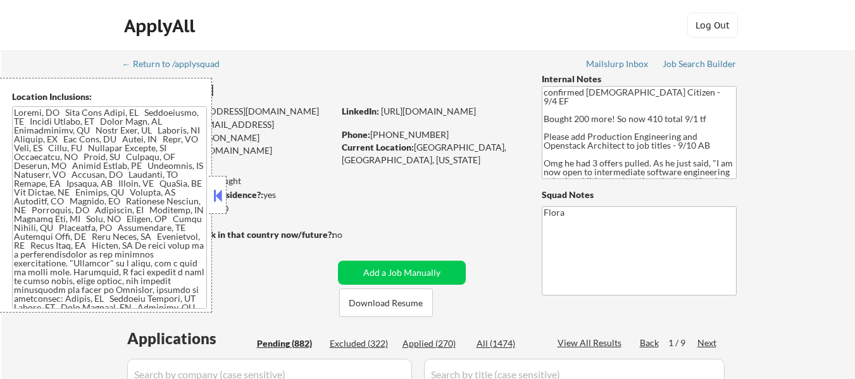
select select ""pending""
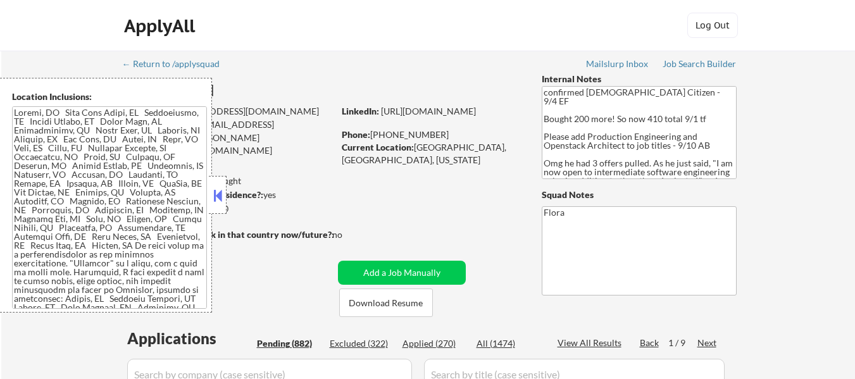
select select ""pending""
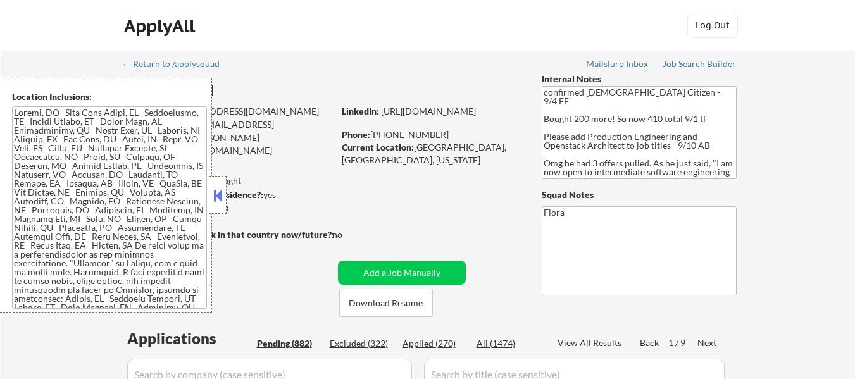
select select ""pending""
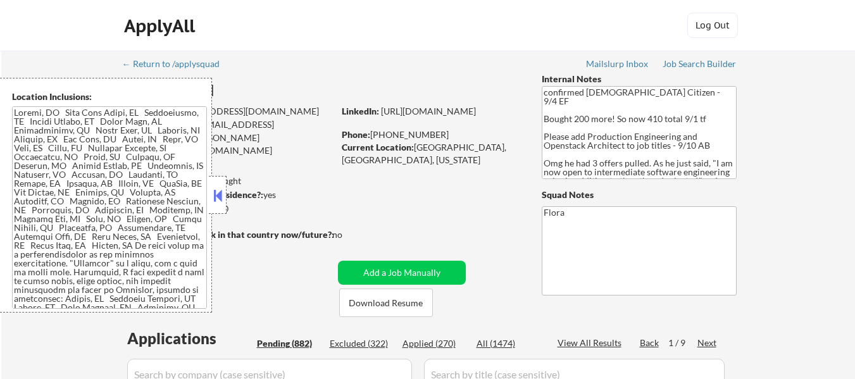
select select ""pending""
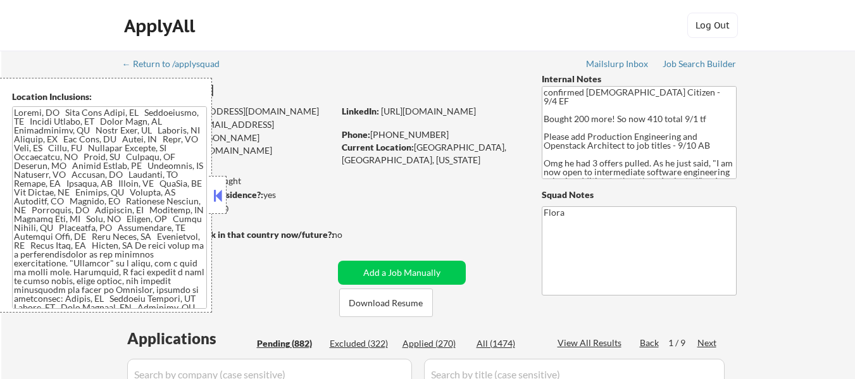
select select ""pending""
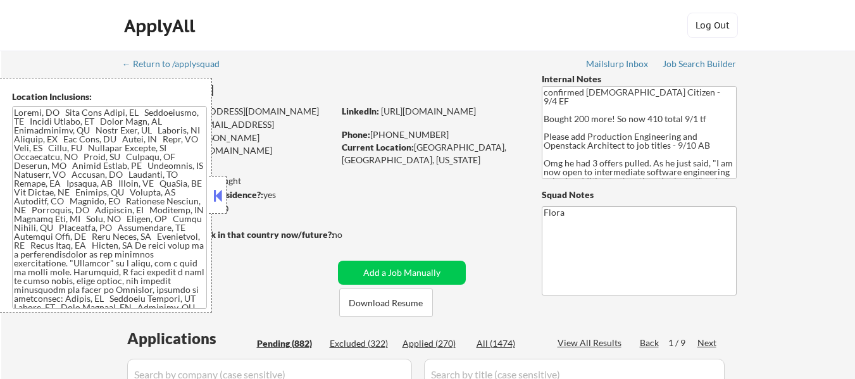
select select ""pending""
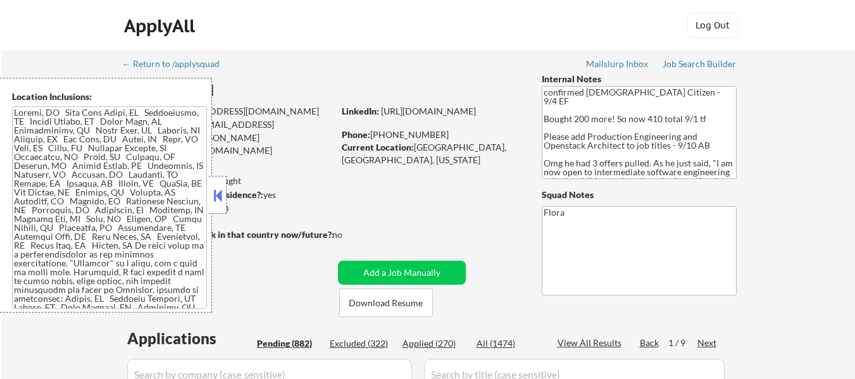
select select ""pending""
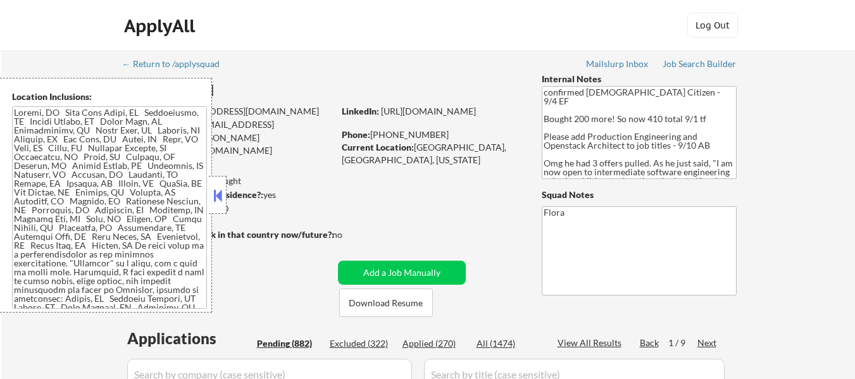
select select ""pending""
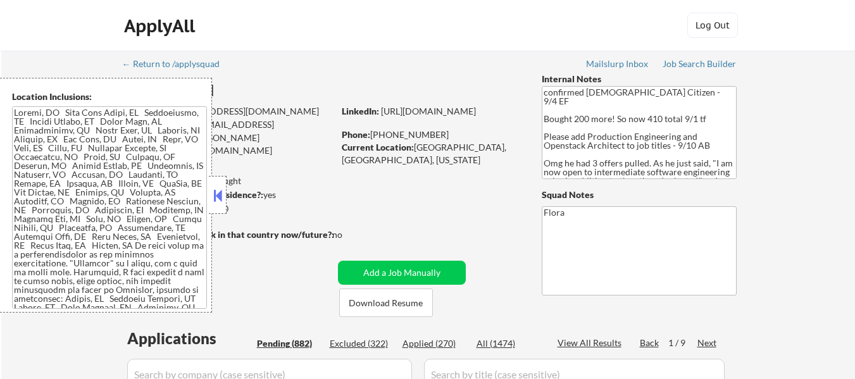
select select ""pending""
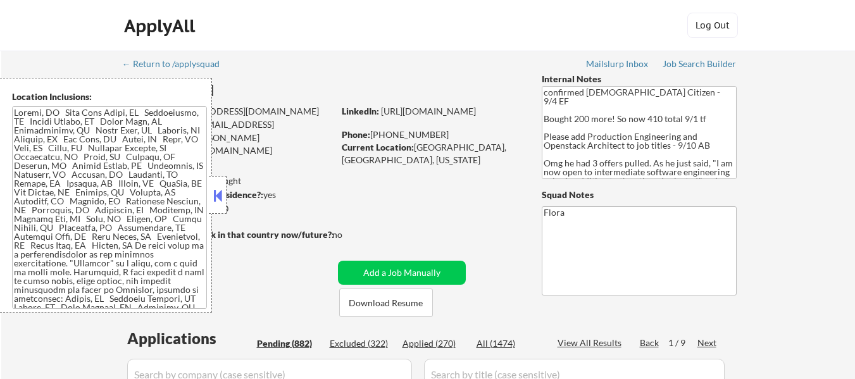
select select ""pending""
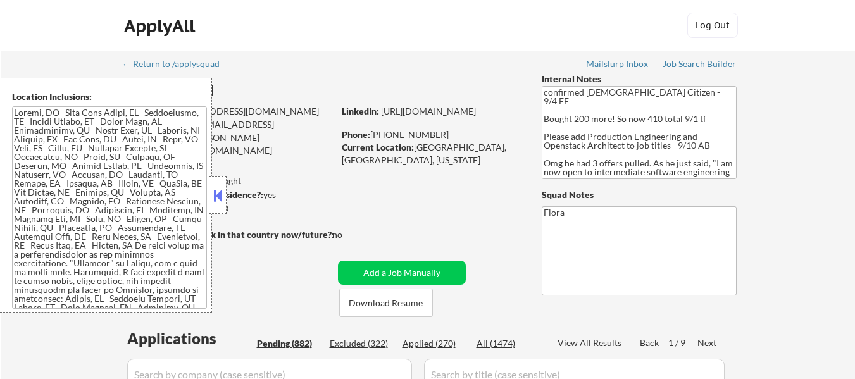
select select ""pending""
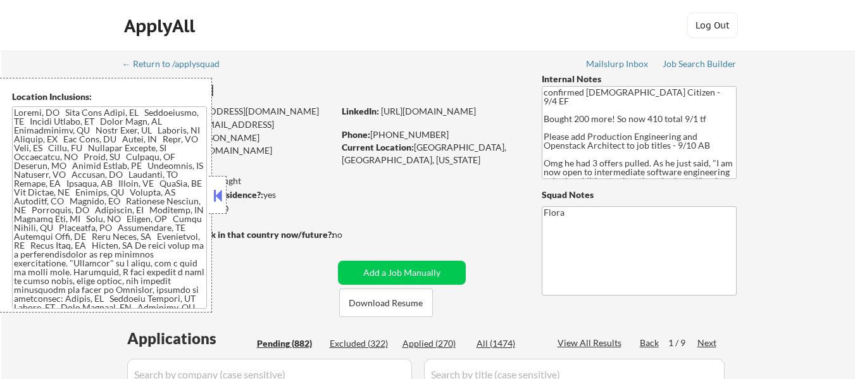
select select ""pending""
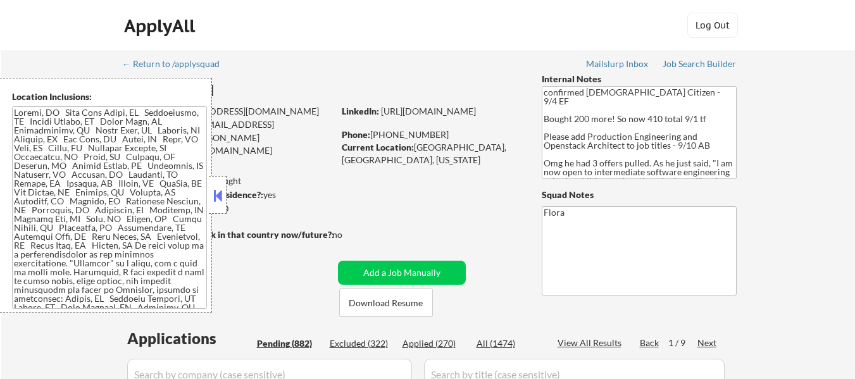
select select ""pending""
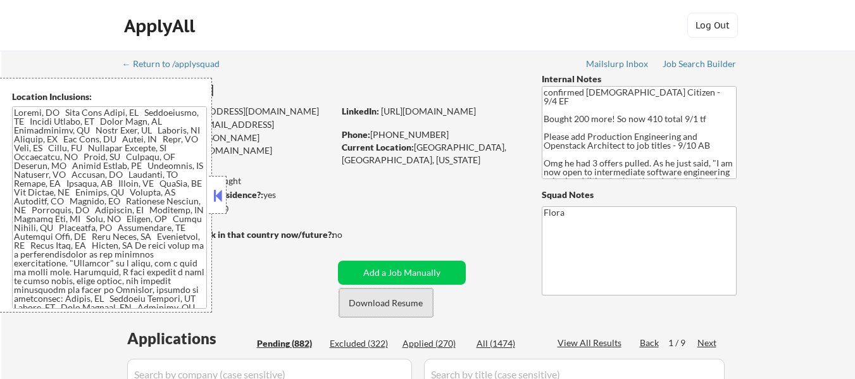
click at [404, 307] on button "Download Resume" at bounding box center [386, 302] width 94 height 28
drag, startPoint x: 214, startPoint y: 180, endPoint x: 449, endPoint y: 214, distance: 237.2
click at [218, 180] on div at bounding box center [218, 195] width 18 height 38
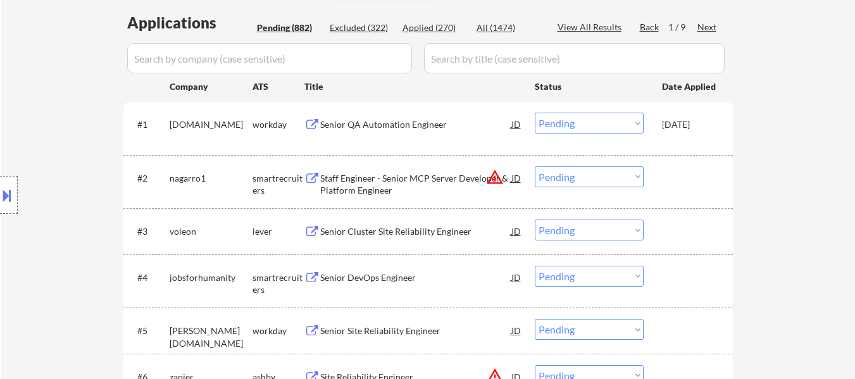
scroll to position [316, 0]
click at [441, 228] on div "Senior Cluster Site Reliability Engineer" at bounding box center [415, 231] width 191 height 13
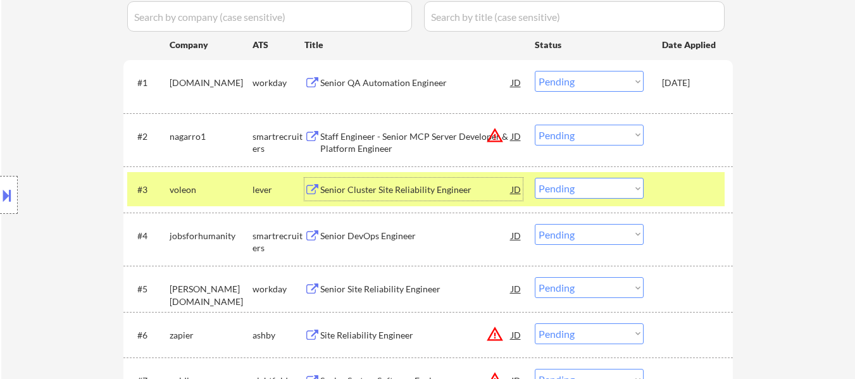
scroll to position [380, 0]
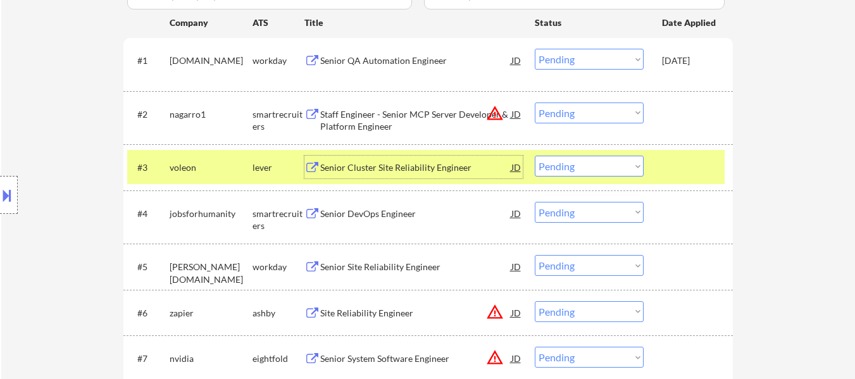
click at [393, 310] on div "Site Reliability Engineer" at bounding box center [415, 313] width 191 height 13
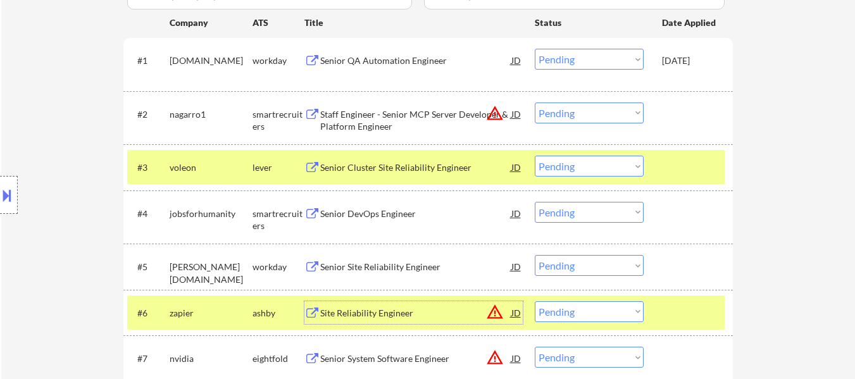
click at [587, 166] on select "Choose an option... Pending Applied Excluded (Questions) Excluded (Expired) Exc…" at bounding box center [589, 166] width 109 height 21
click at [535, 156] on select "Choose an option... Pending Applied Excluded (Questions) Excluded (Expired) Exc…" at bounding box center [589, 166] width 109 height 21
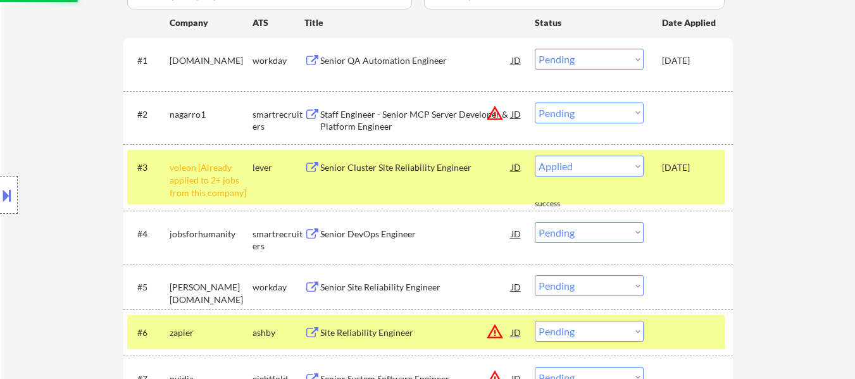
select select ""pending""
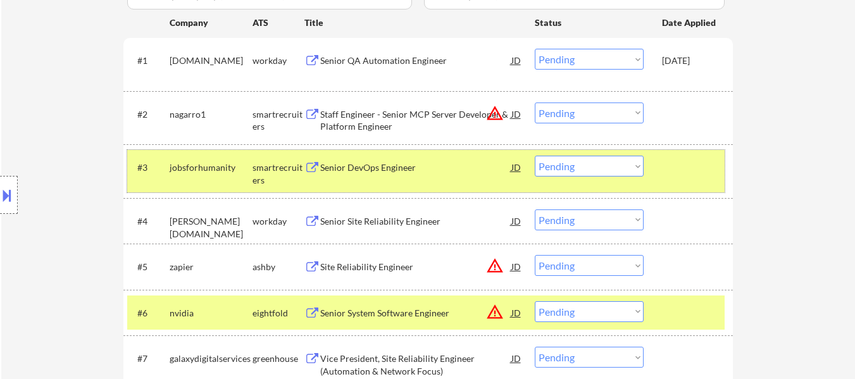
click at [676, 157] on div at bounding box center [690, 167] width 56 height 23
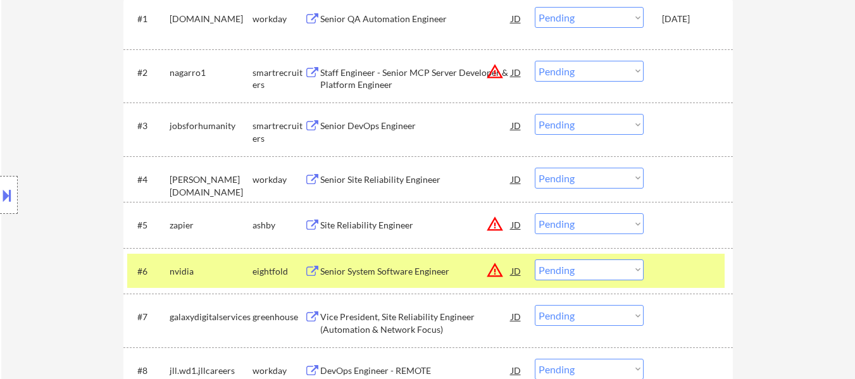
scroll to position [443, 0]
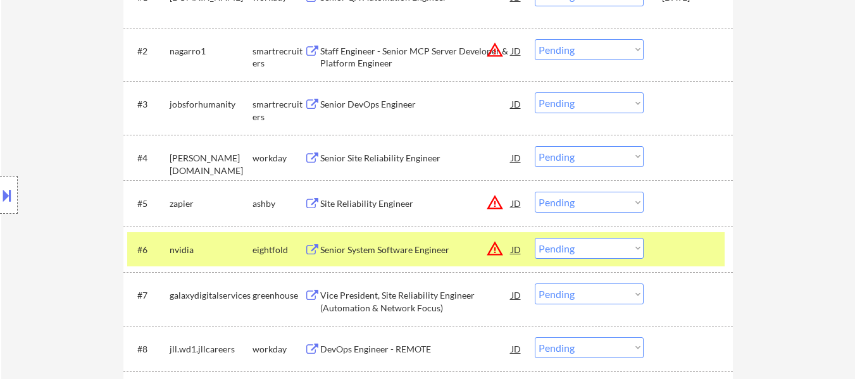
click at [662, 246] on div at bounding box center [690, 249] width 56 height 23
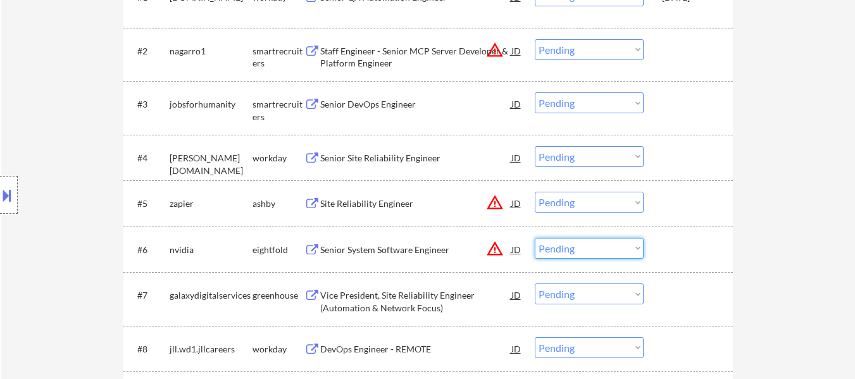
click at [563, 244] on select "Choose an option... Pending Applied Excluded (Questions) Excluded (Expired) Exc…" at bounding box center [589, 248] width 109 height 21
click at [535, 238] on select "Choose an option... Pending Applied Excluded (Questions) Excluded (Expired) Exc…" at bounding box center [589, 248] width 109 height 21
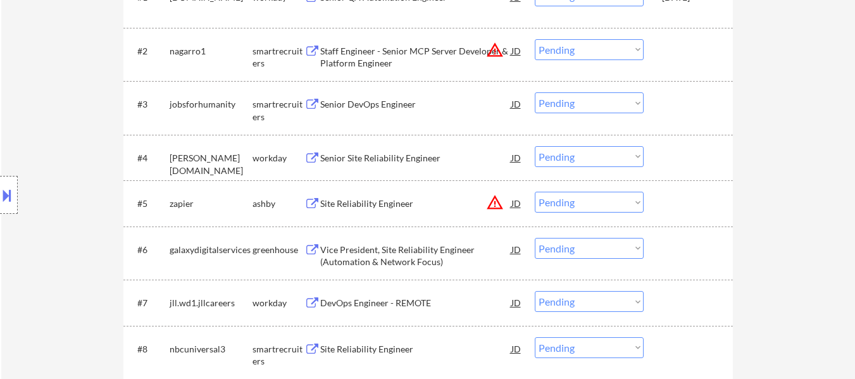
click at [404, 251] on div "Vice President, Site Reliability Engineer (Automation & Network Focus)" at bounding box center [415, 256] width 191 height 25
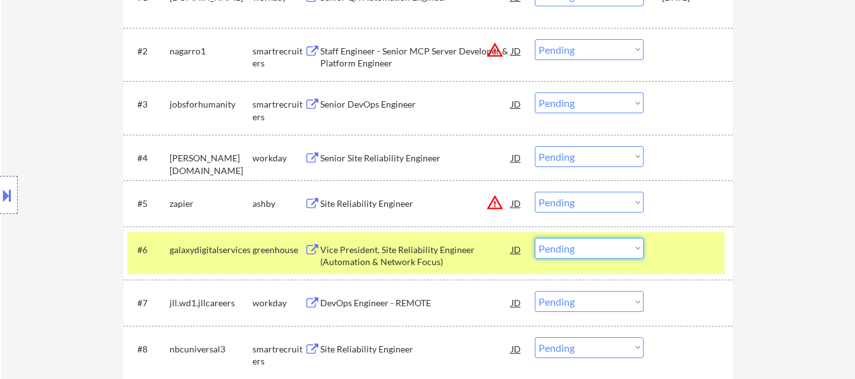
click at [569, 249] on select "Choose an option... Pending Applied Excluded (Questions) Excluded (Expired) Exc…" at bounding box center [589, 248] width 109 height 21
click at [535, 238] on select "Choose an option... Pending Applied Excluded (Questions) Excluded (Expired) Exc…" at bounding box center [589, 248] width 109 height 21
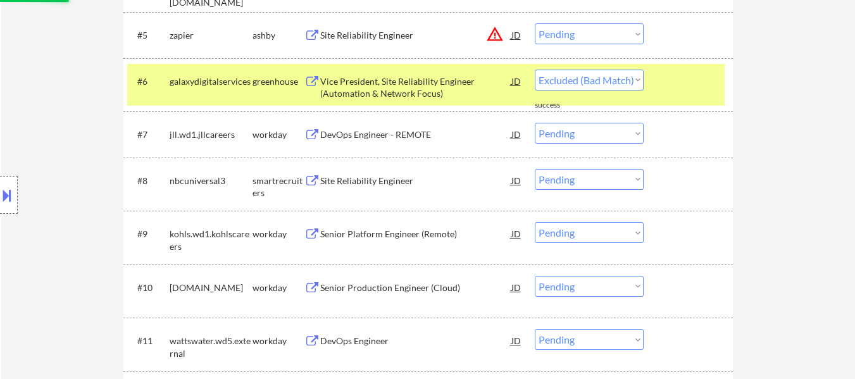
scroll to position [633, 0]
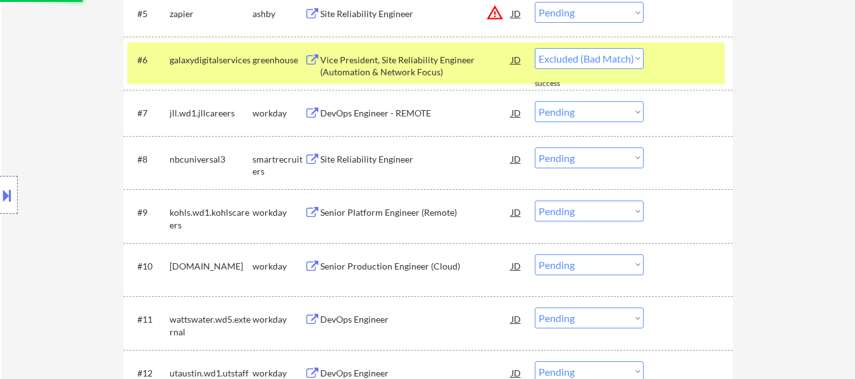
select select ""pending""
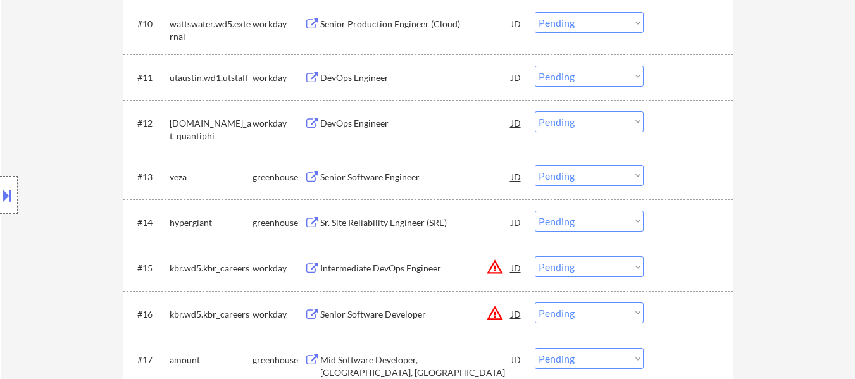
scroll to position [886, 0]
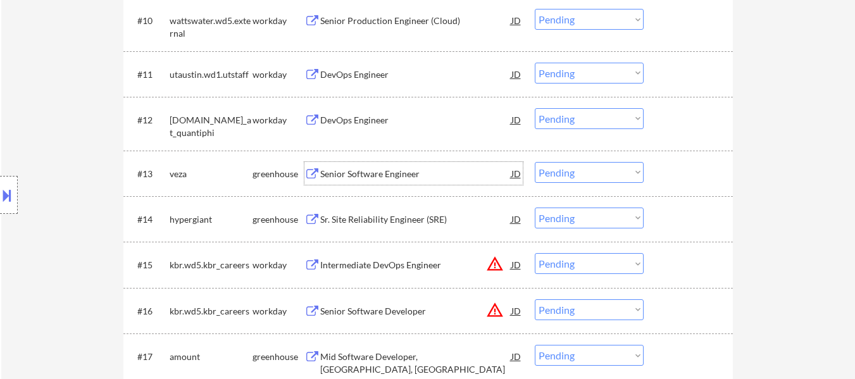
click at [397, 170] on div "Senior Software Engineer" at bounding box center [415, 174] width 191 height 13
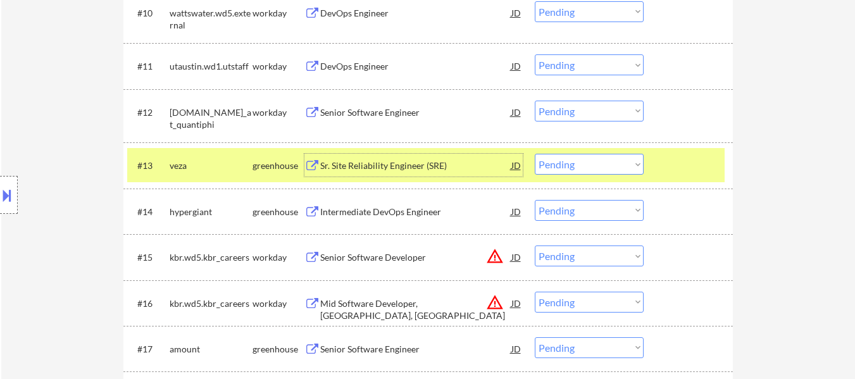
click at [371, 210] on div "Intermediate DevOps Engineer" at bounding box center [415, 212] width 191 height 13
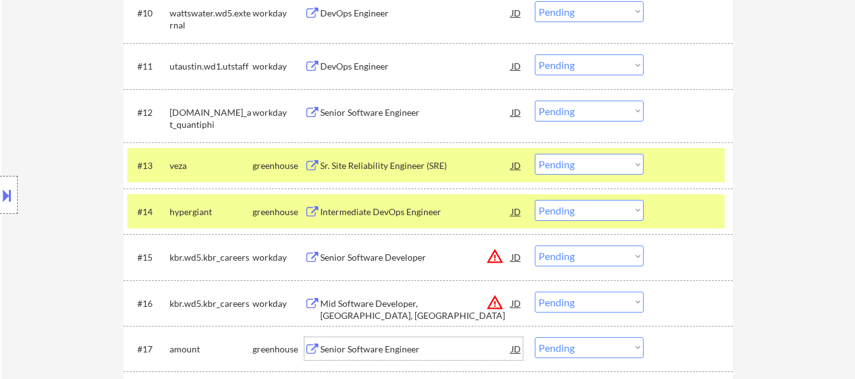
click at [388, 342] on div "Senior Software Engineer" at bounding box center [415, 348] width 191 height 23
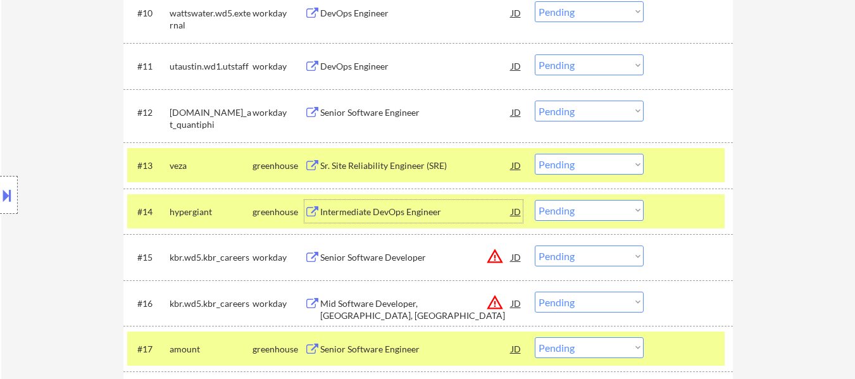
click at [392, 212] on div "Intermediate DevOps Engineer" at bounding box center [415, 212] width 191 height 13
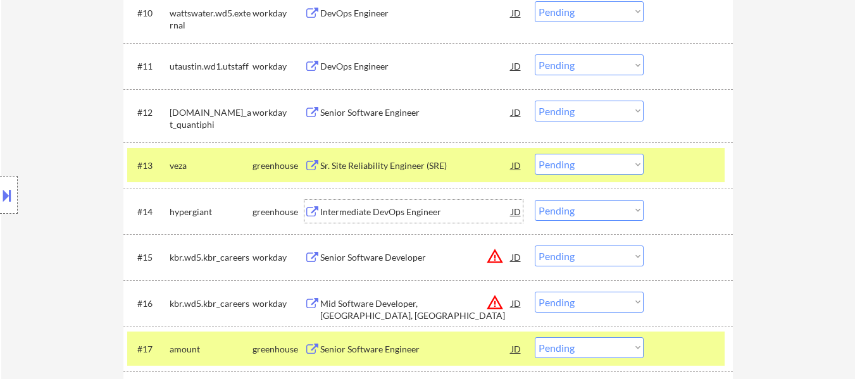
click at [579, 215] on select "Choose an option... Pending Applied Excluded (Questions) Excluded (Expired) Exc…" at bounding box center [589, 210] width 109 height 21
click at [535, 200] on select "Choose an option... Pending Applied Excluded (Questions) Excluded (Expired) Exc…" at bounding box center [589, 210] width 109 height 21
select select ""pending""
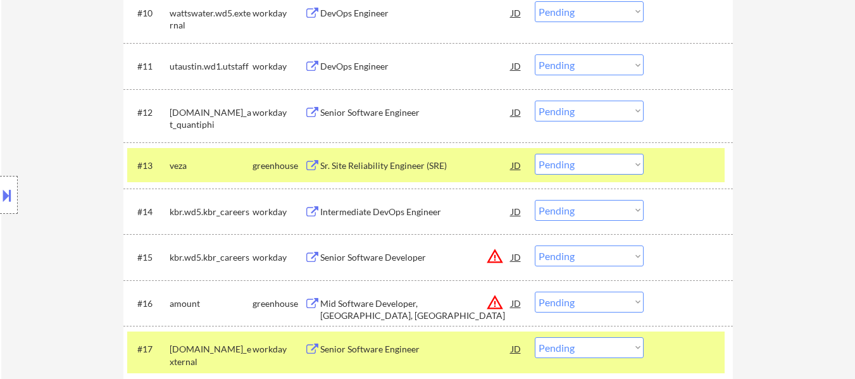
select select ""pending""
click at [566, 168] on select "Choose an option... Pending Applied Excluded (Questions) Excluded (Expired) Exc…" at bounding box center [589, 164] width 109 height 21
click at [535, 154] on select "Choose an option... Pending Applied Excluded (Questions) Excluded (Expired) Exc…" at bounding box center [589, 164] width 109 height 21
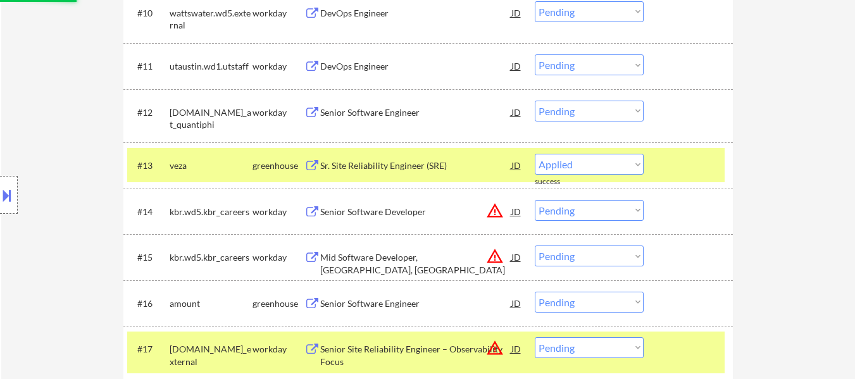
select select ""pending""
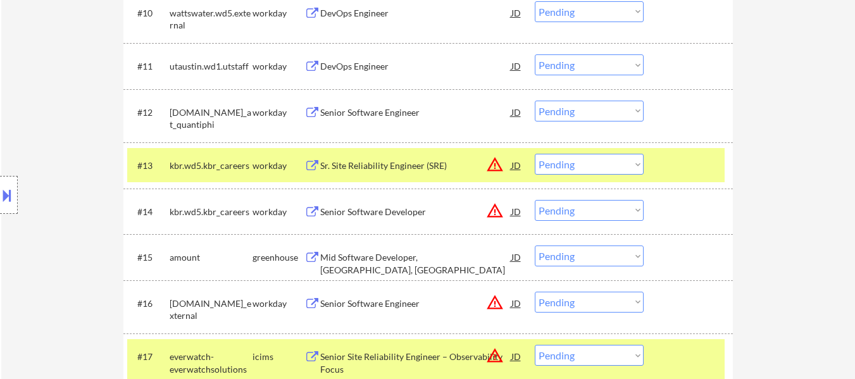
click at [669, 170] on div at bounding box center [690, 165] width 56 height 23
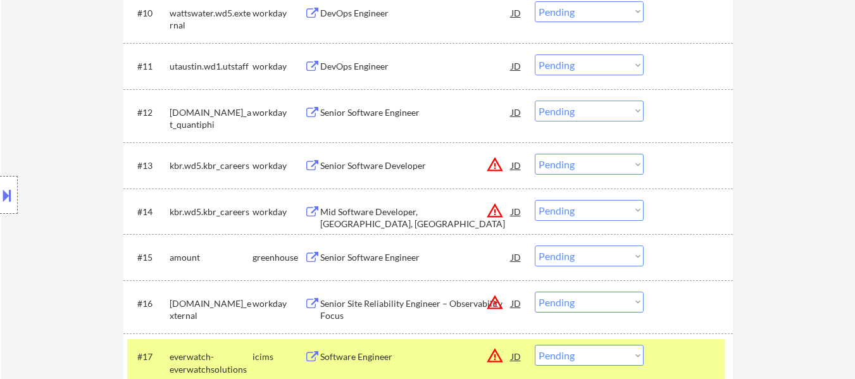
click at [681, 340] on div "#17 everwatch-everwatchsolutions icims Software Engineer JD warning_amber Choos…" at bounding box center [425, 360] width 597 height 42
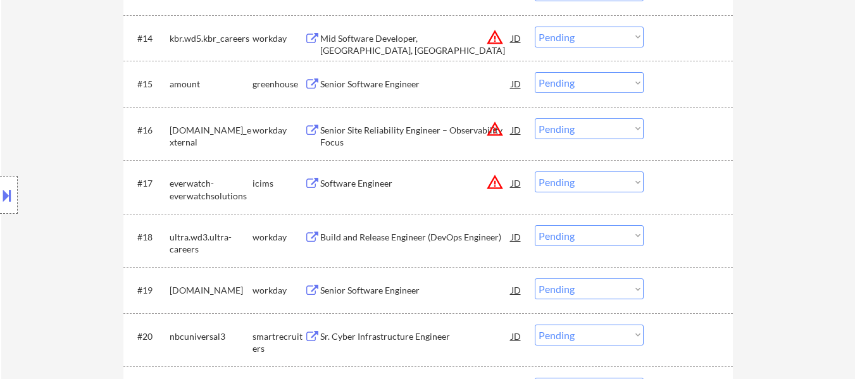
scroll to position [1075, 0]
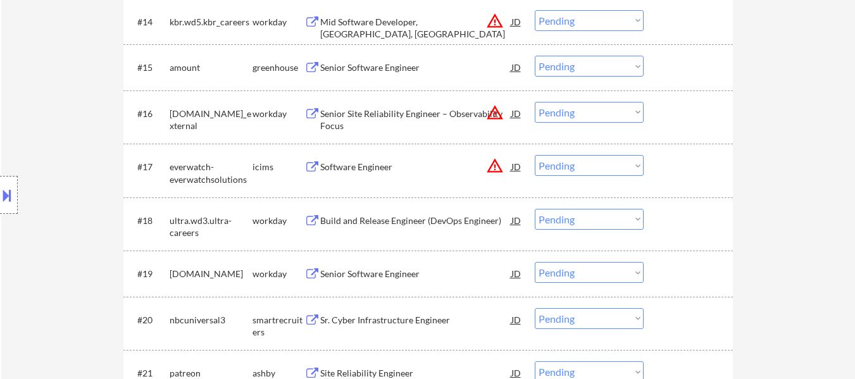
click at [660, 67] on div "#15 amount greenhouse Senior Software Engineer JD warning_amber Choose an optio…" at bounding box center [425, 67] width 597 height 34
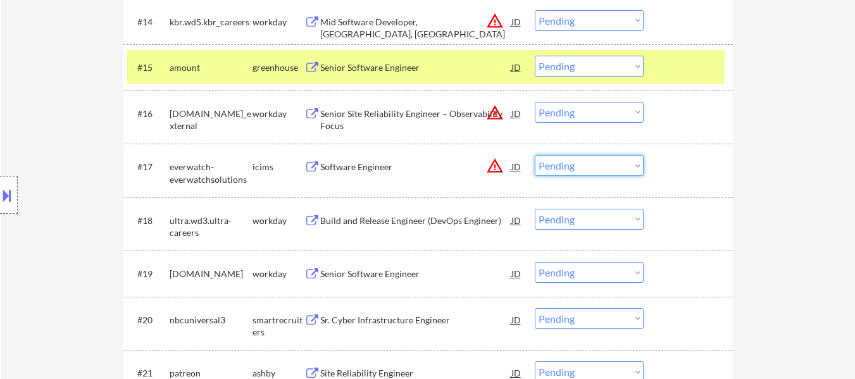
click at [569, 171] on select "Choose an option... Pending Applied Excluded (Questions) Excluded (Expired) Exc…" at bounding box center [589, 165] width 109 height 21
click at [535, 155] on select "Choose an option... Pending Applied Excluded (Questions) Excluded (Expired) Exc…" at bounding box center [589, 165] width 109 height 21
select select ""pending""
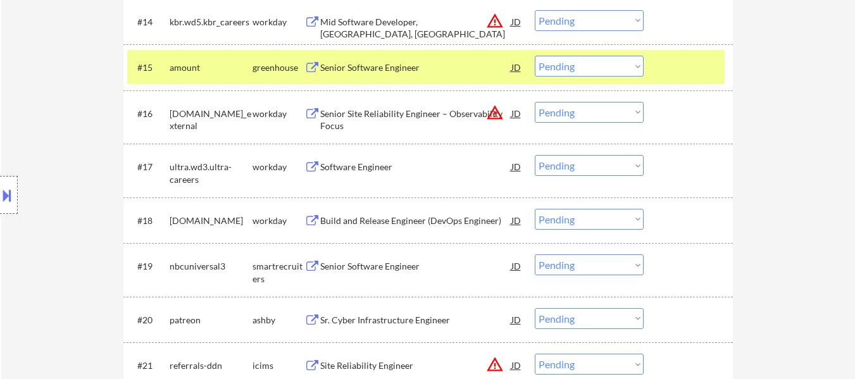
click at [394, 323] on div "Sr. Cyber Infrastructure Engineer" at bounding box center [415, 320] width 191 height 13
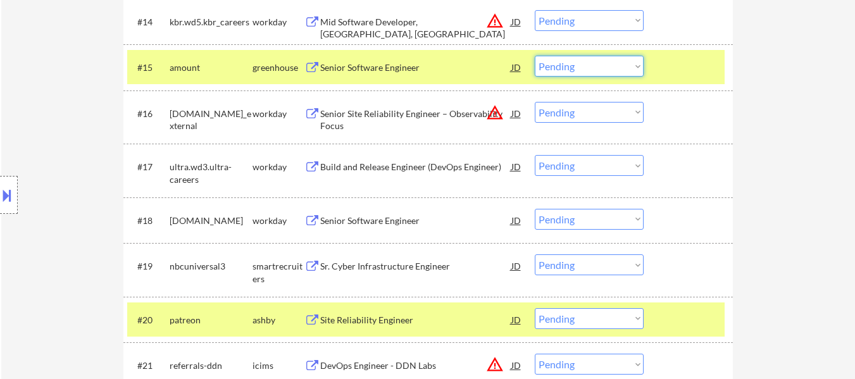
drag, startPoint x: 571, startPoint y: 68, endPoint x: 581, endPoint y: 76, distance: 13.0
click at [571, 68] on select "Choose an option... Pending Applied Excluded (Questions) Excluded (Expired) Exc…" at bounding box center [589, 66] width 109 height 21
click at [535, 56] on select "Choose an option... Pending Applied Excluded (Questions) Excluded (Expired) Exc…" at bounding box center [589, 66] width 109 height 21
select select ""pending""
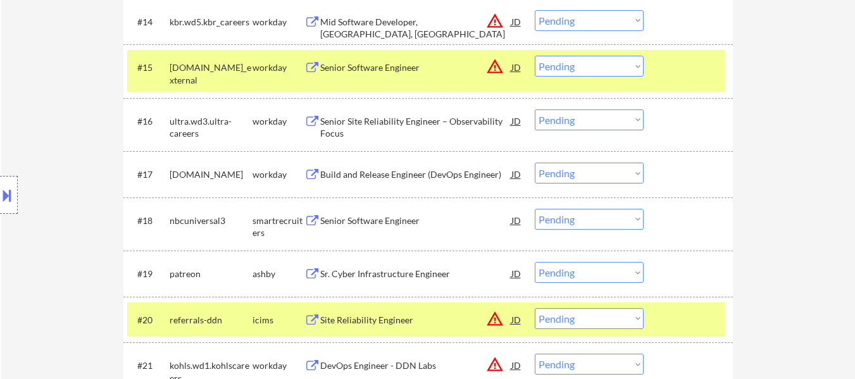
click at [6, 204] on button at bounding box center [7, 195] width 14 height 21
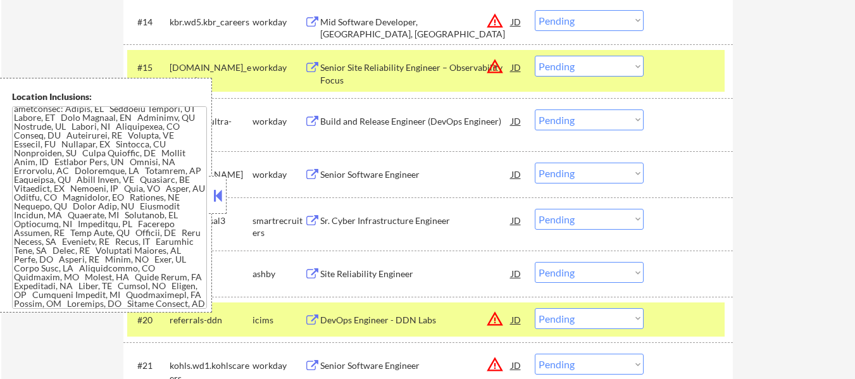
scroll to position [380, 0]
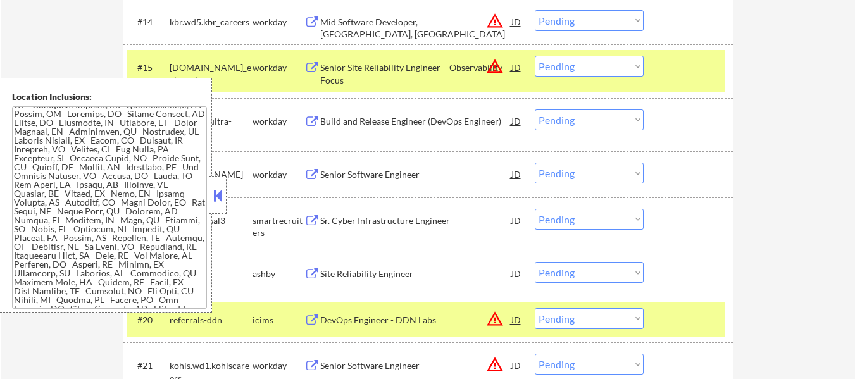
click at [214, 197] on button at bounding box center [218, 195] width 14 height 19
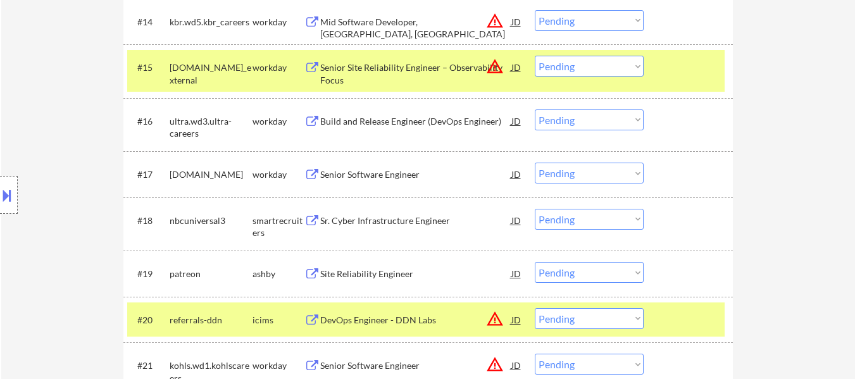
click at [579, 272] on select "Choose an option... Pending Applied Excluded (Questions) Excluded (Expired) Exc…" at bounding box center [589, 272] width 109 height 21
click at [535, 262] on select "Choose an option... Pending Applied Excluded (Questions) Excluded (Expired) Exc…" at bounding box center [589, 272] width 109 height 21
select select ""pending""
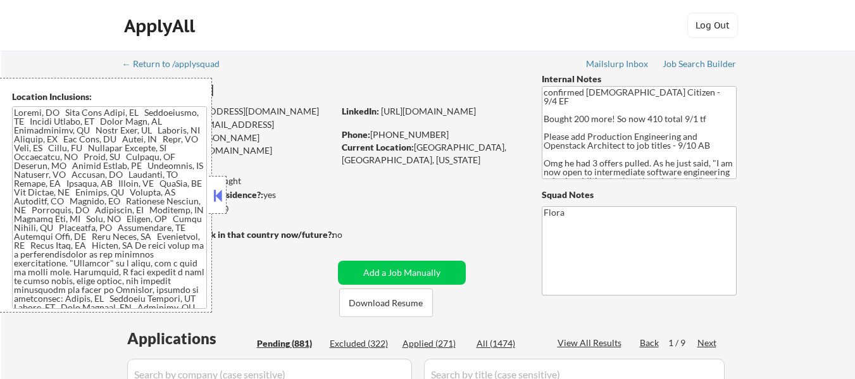
select select ""pending""
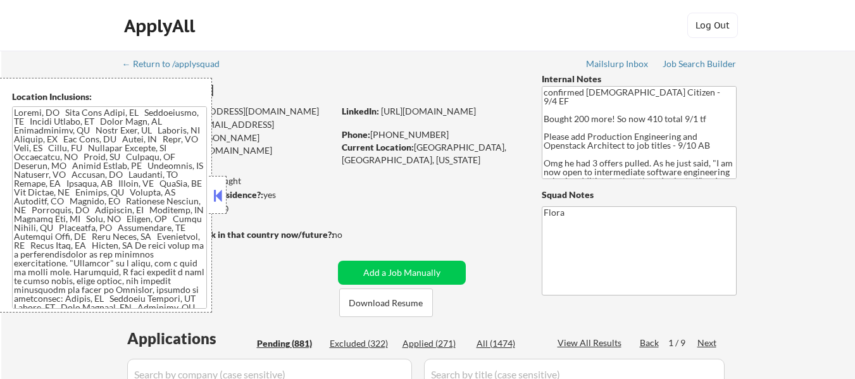
select select ""pending""
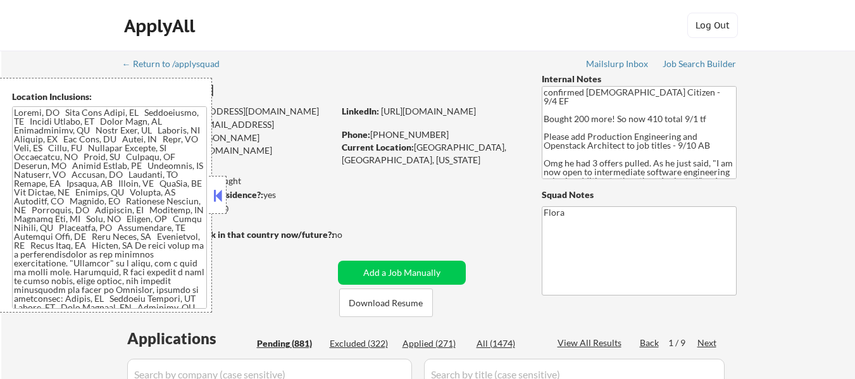
select select ""pending""
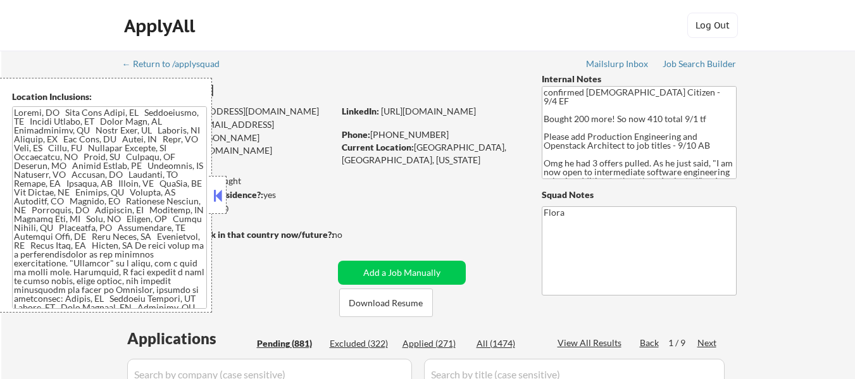
select select ""pending""
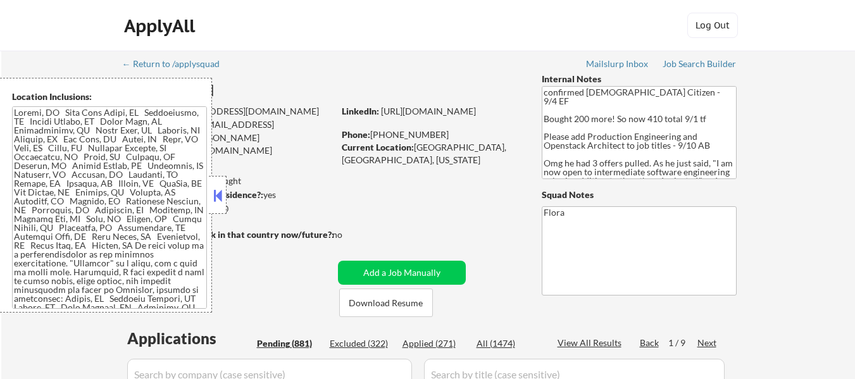
select select ""pending""
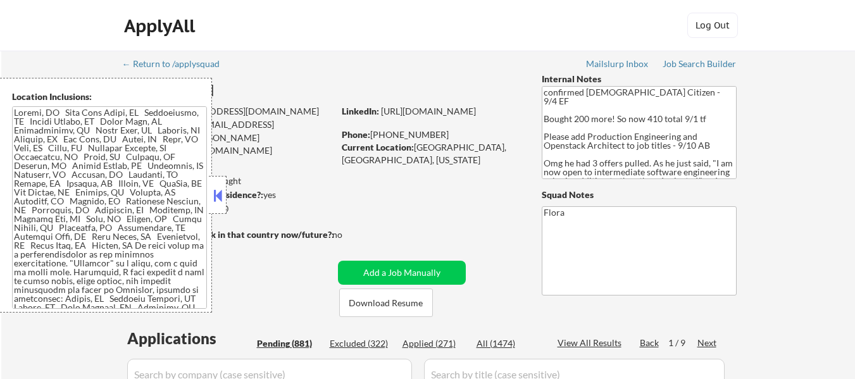
select select ""pending""
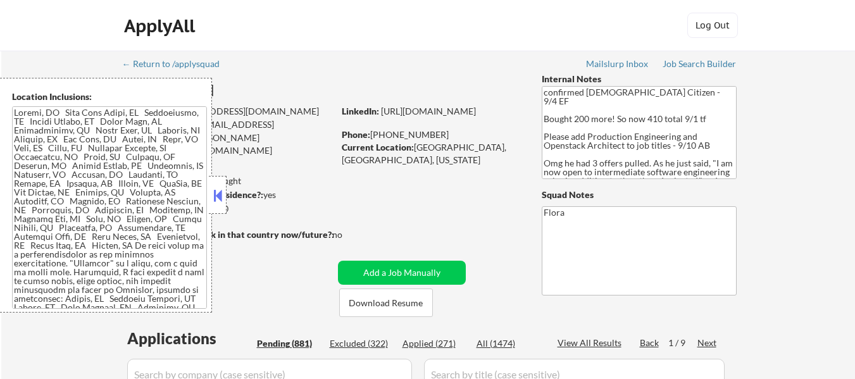
select select ""pending""
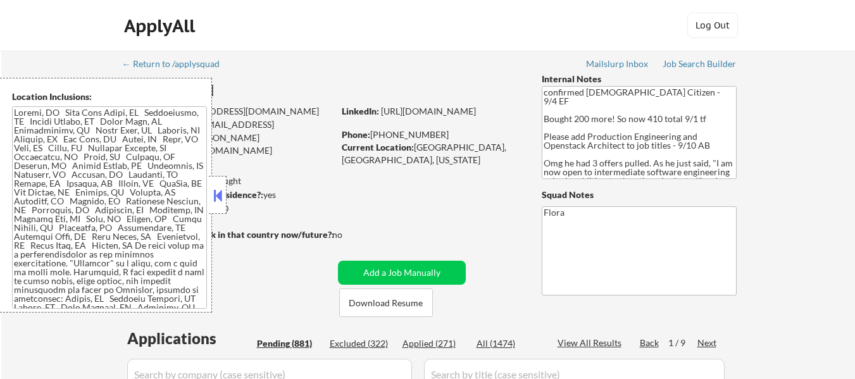
select select ""pending""
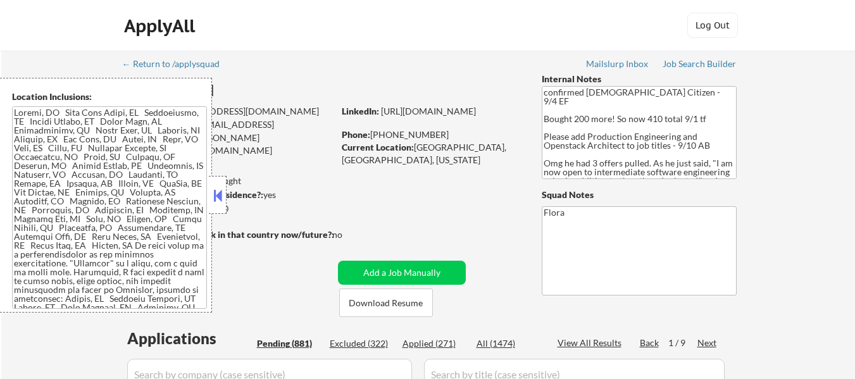
select select ""pending""
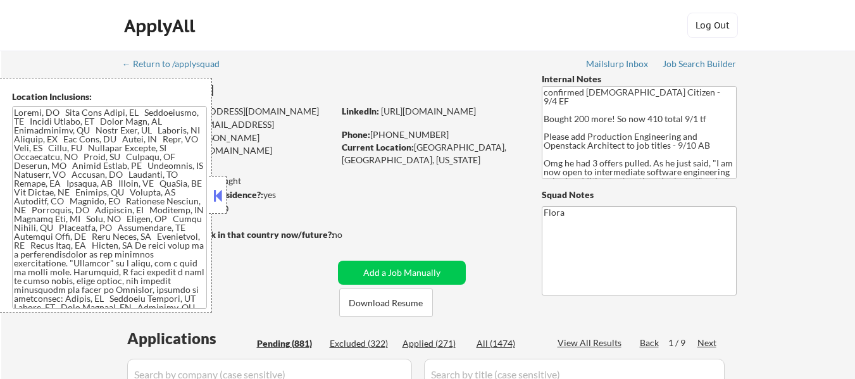
select select ""pending""
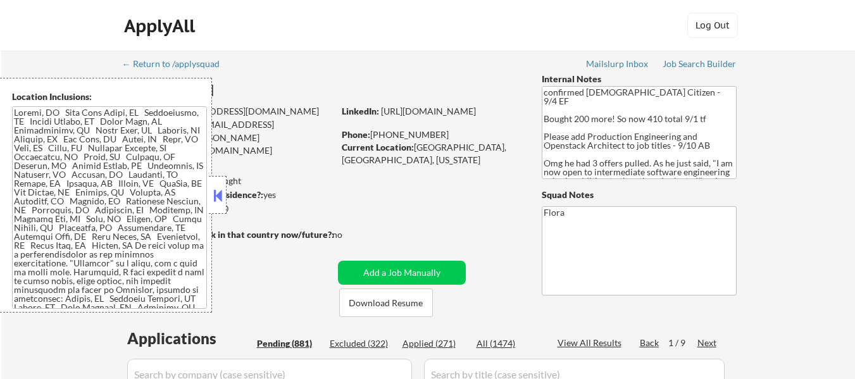
select select ""pending""
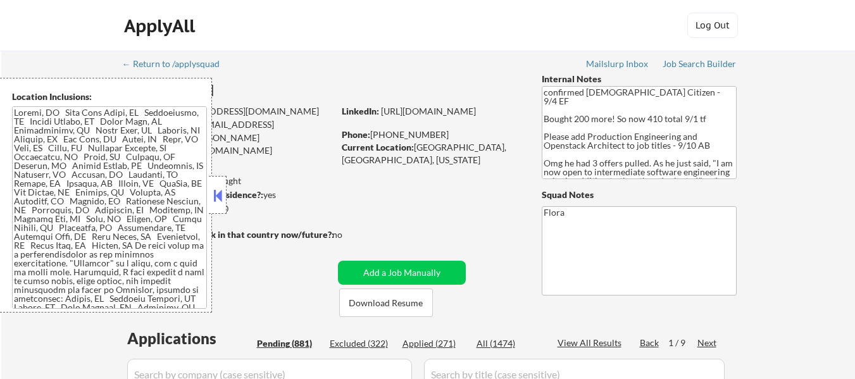
select select ""pending""
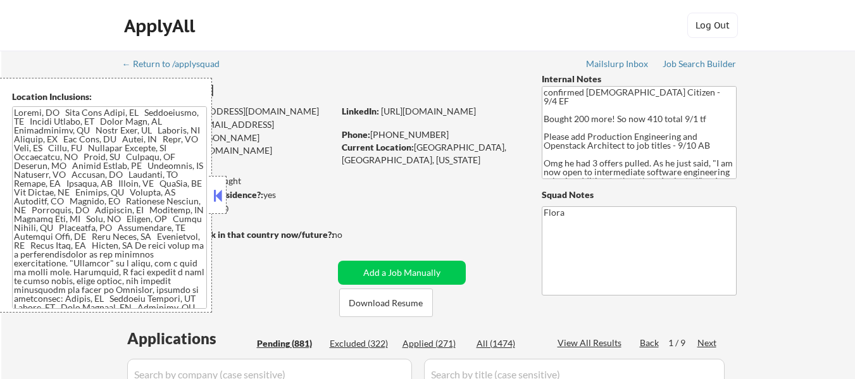
select select ""pending""
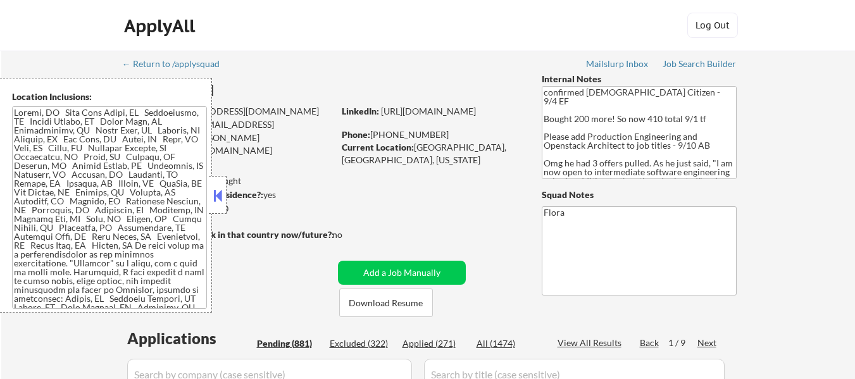
select select ""pending""
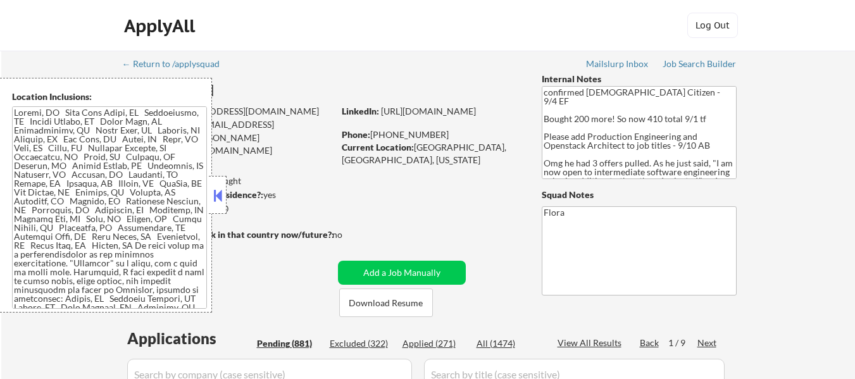
select select ""pending""
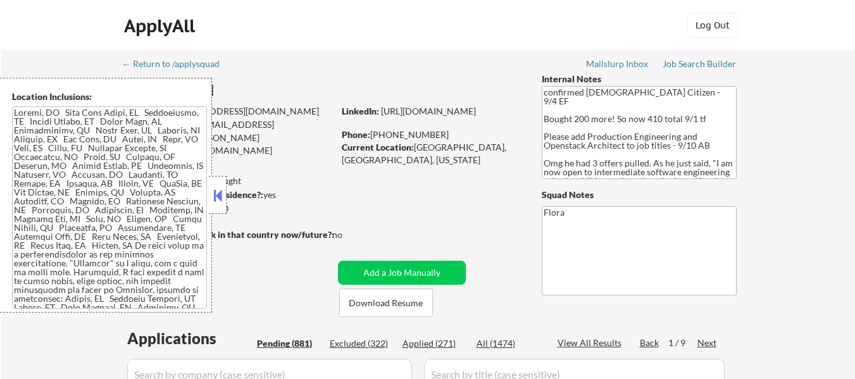
select select ""pending""
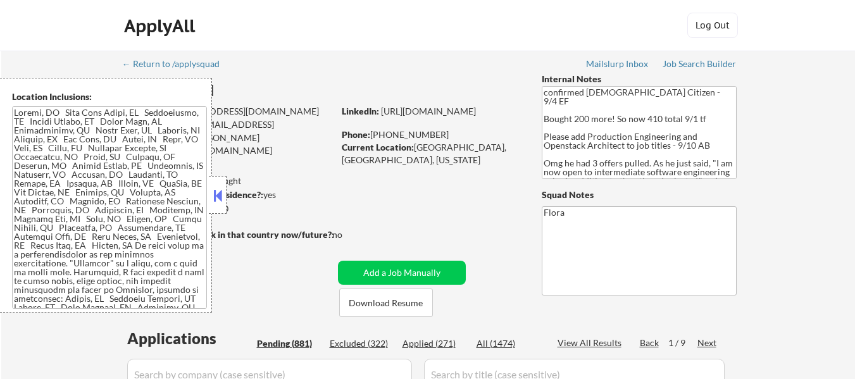
select select ""pending""
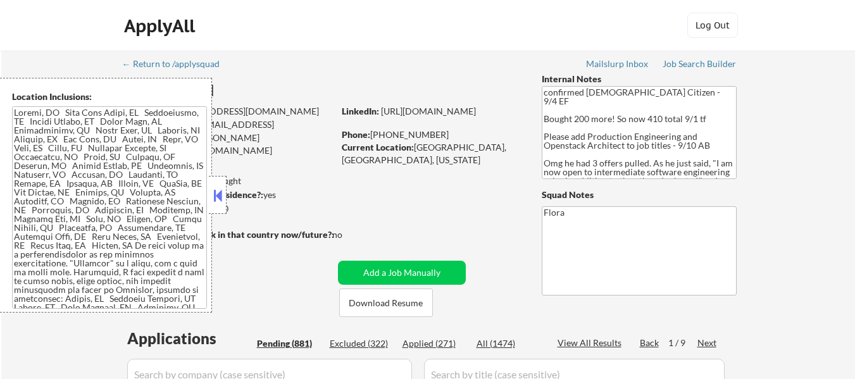
select select ""pending""
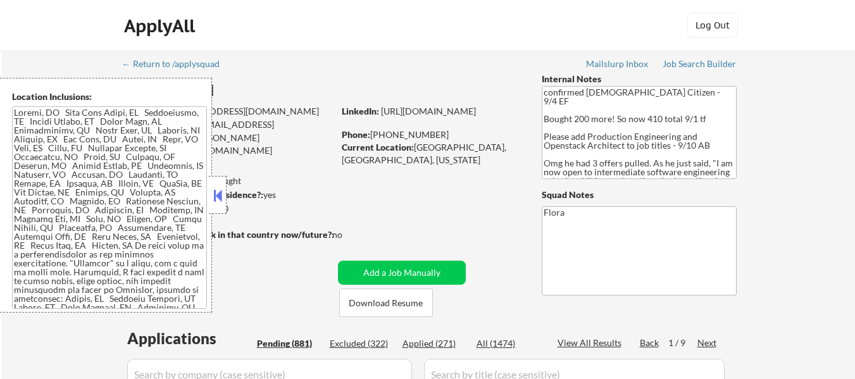
select select ""pending""
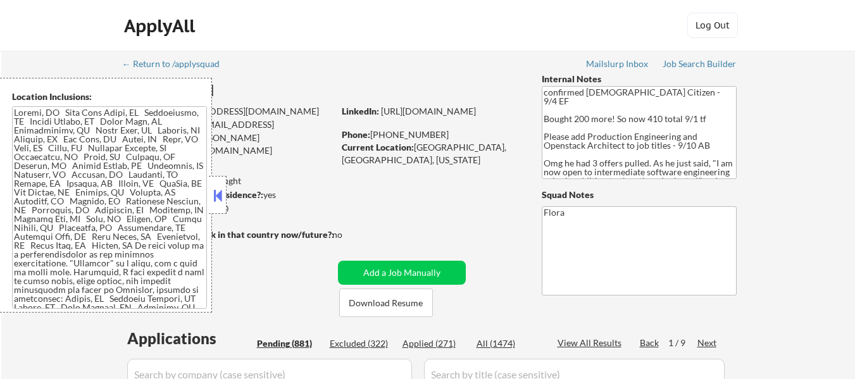
select select ""pending""
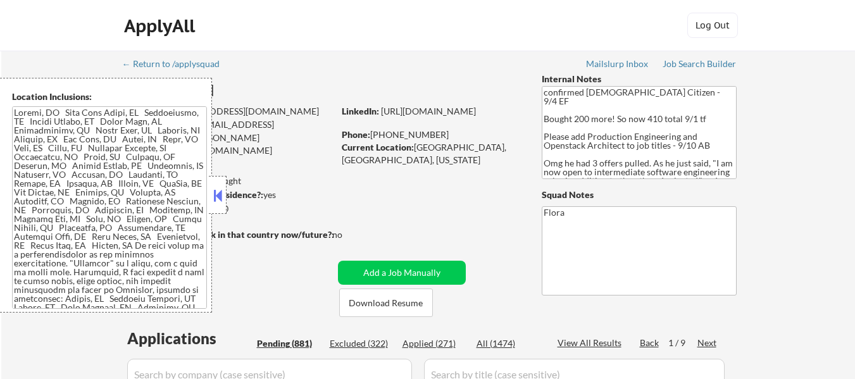
select select ""pending""
click at [439, 342] on div "Applied (271)" at bounding box center [433, 343] width 63 height 13
click at [223, 194] on button at bounding box center [218, 195] width 14 height 19
select select ""applied""
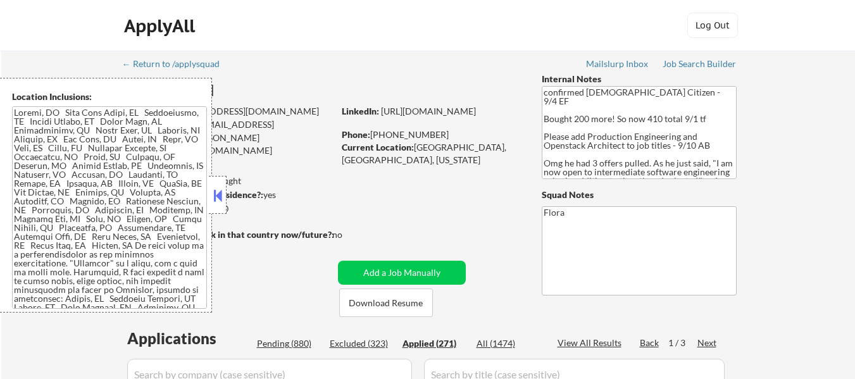
select select ""applied""
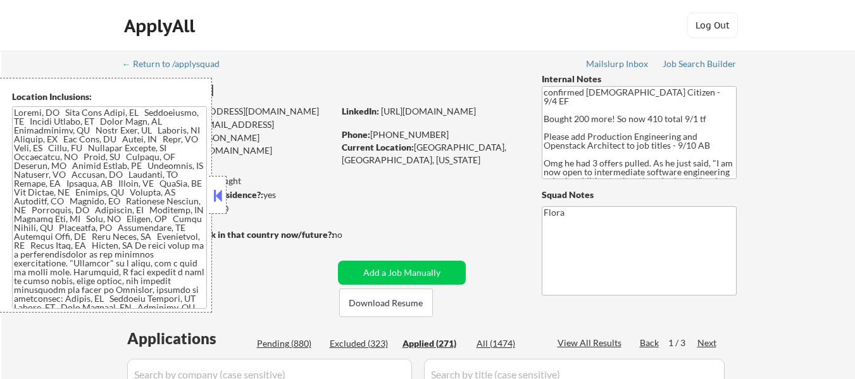
select select ""applied""
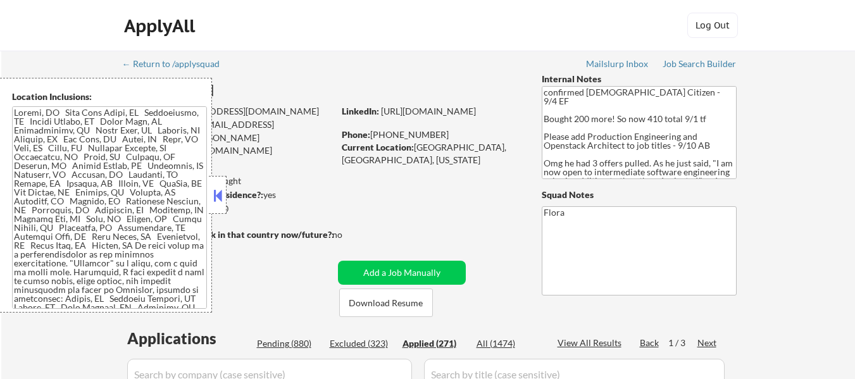
select select ""applied""
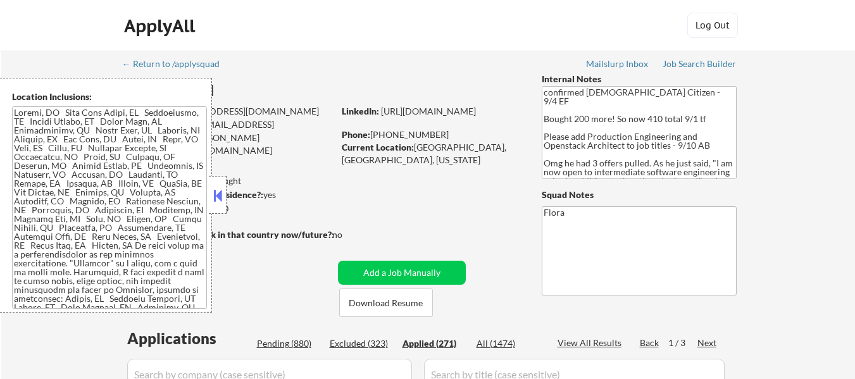
select select ""applied""
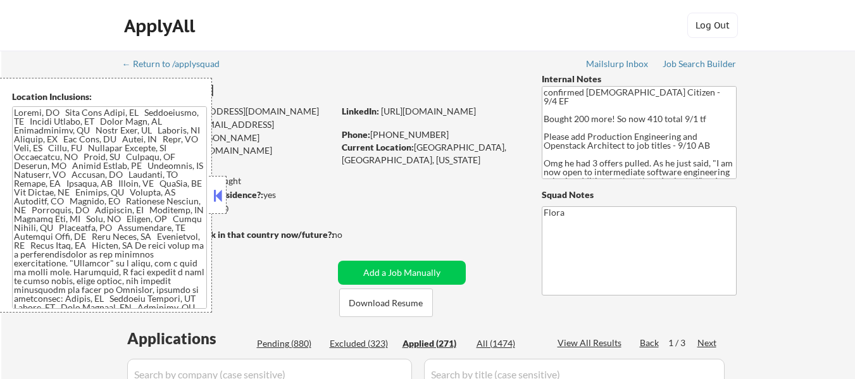
select select ""applied""
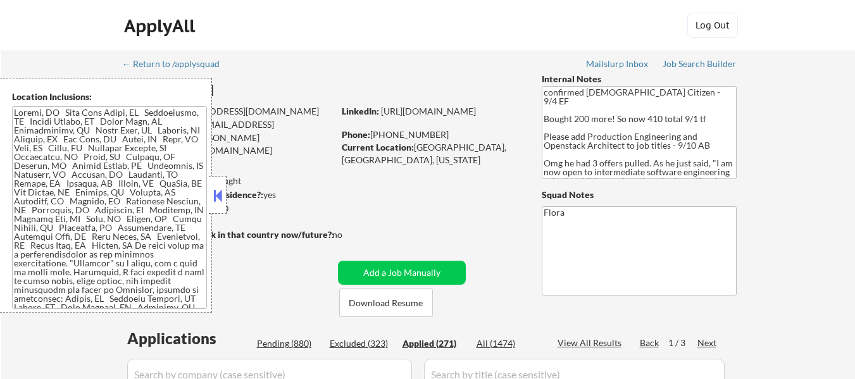
select select ""applied""
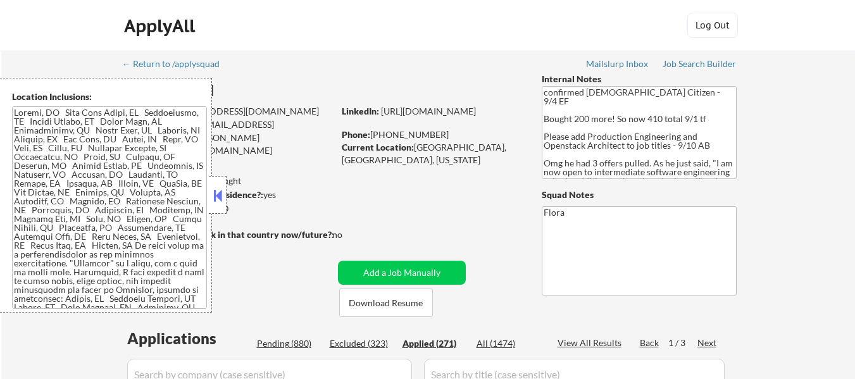
select select ""applied""
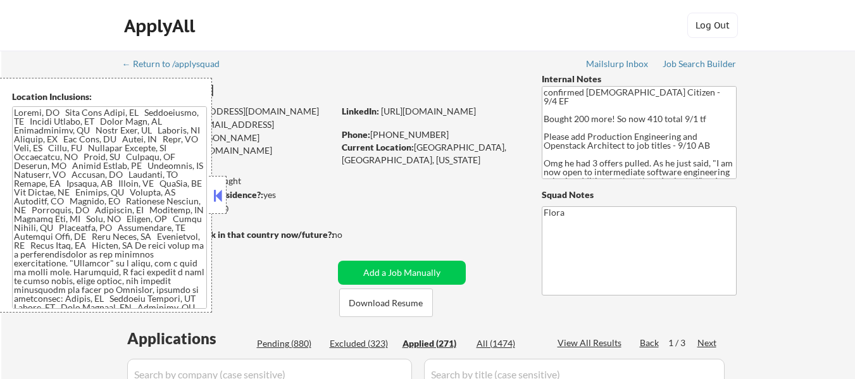
select select ""applied""
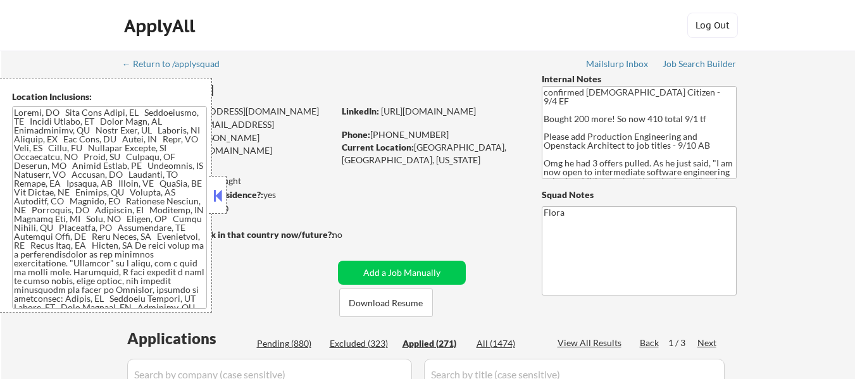
select select ""applied""
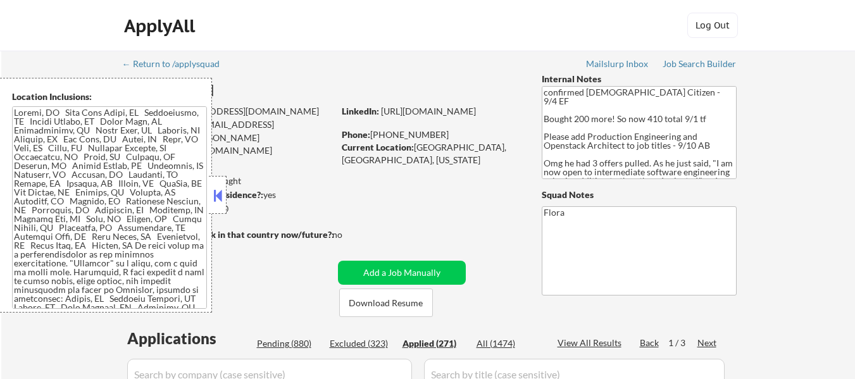
select select ""applied""
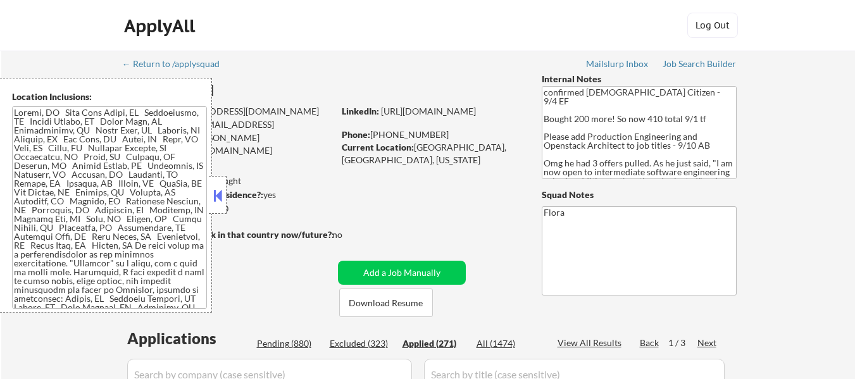
select select ""applied""
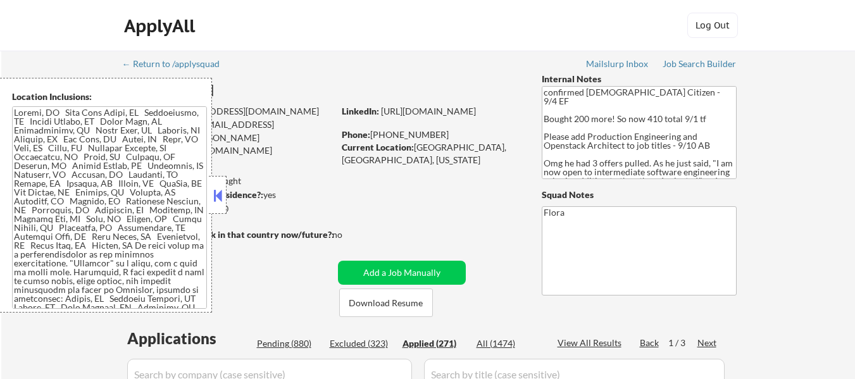
select select ""applied""
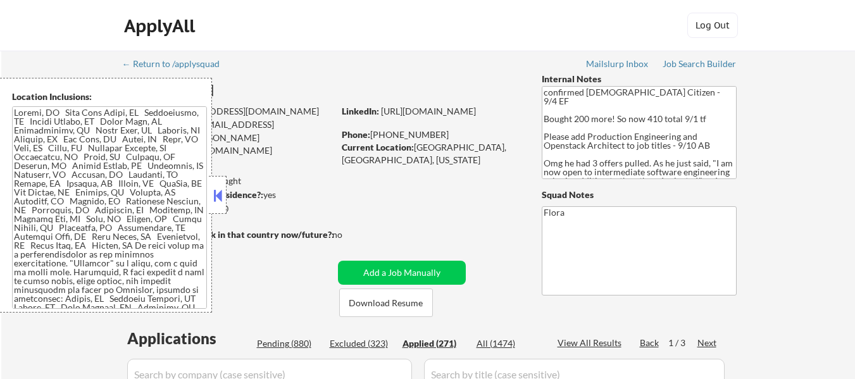
select select ""applied""
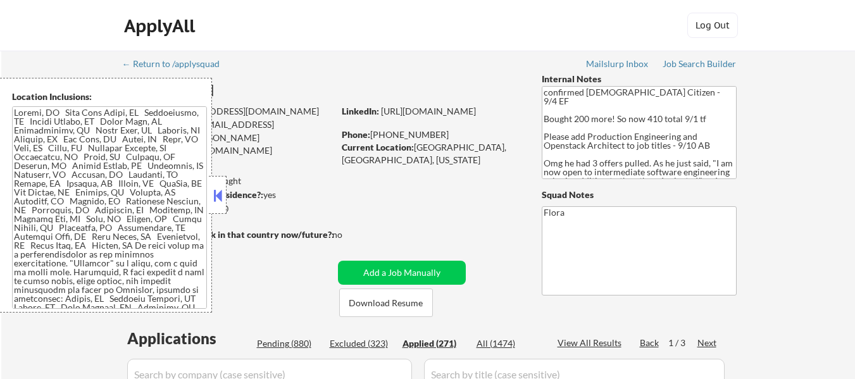
select select ""applied""
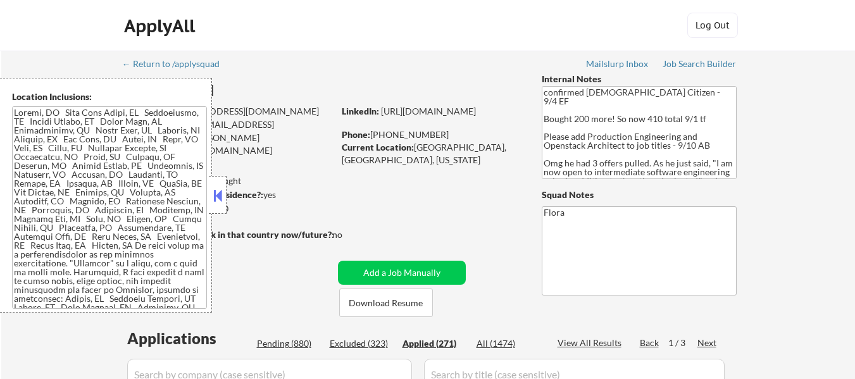
select select ""applied""
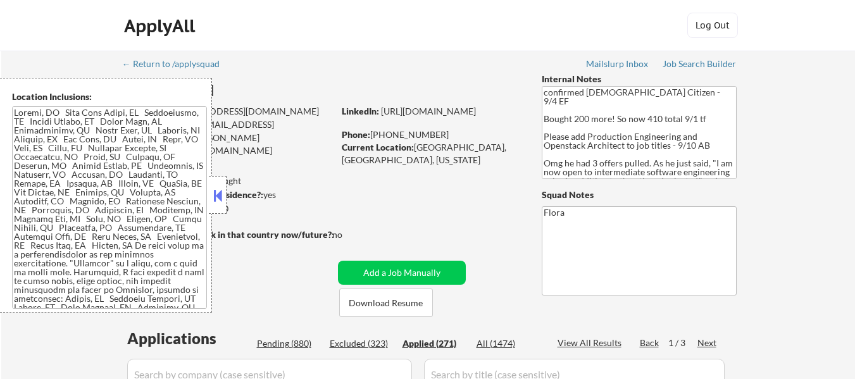
select select ""applied""
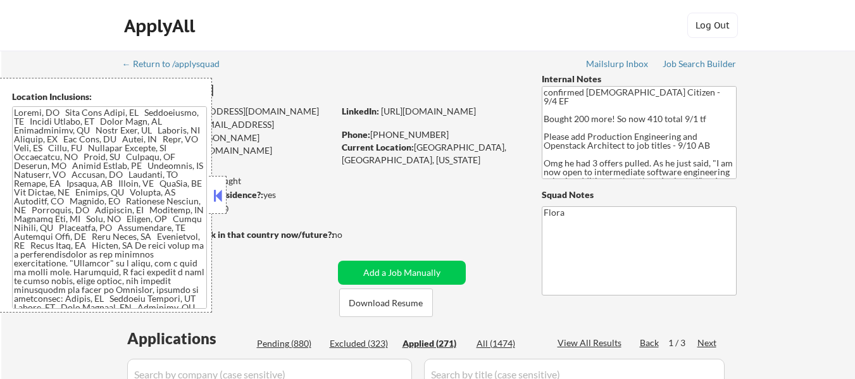
select select ""applied""
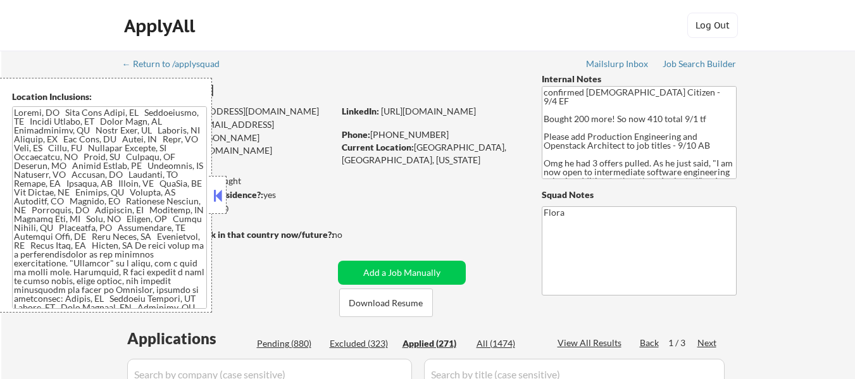
select select ""applied""
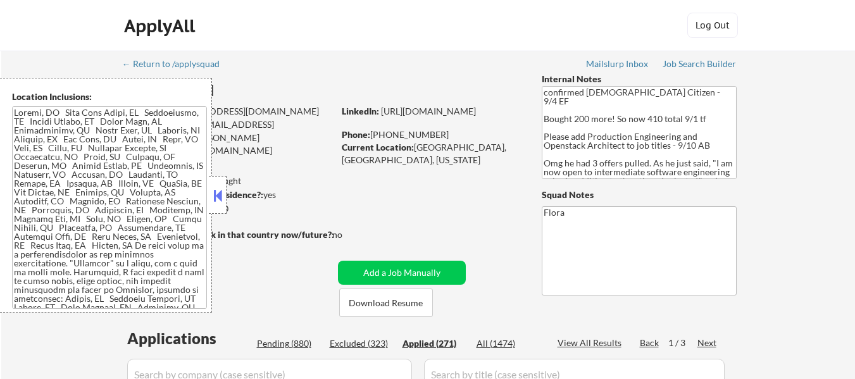
select select ""applied""
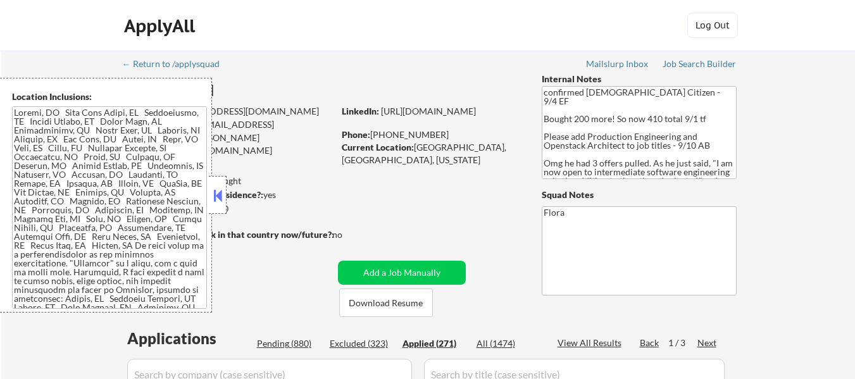
select select ""applied""
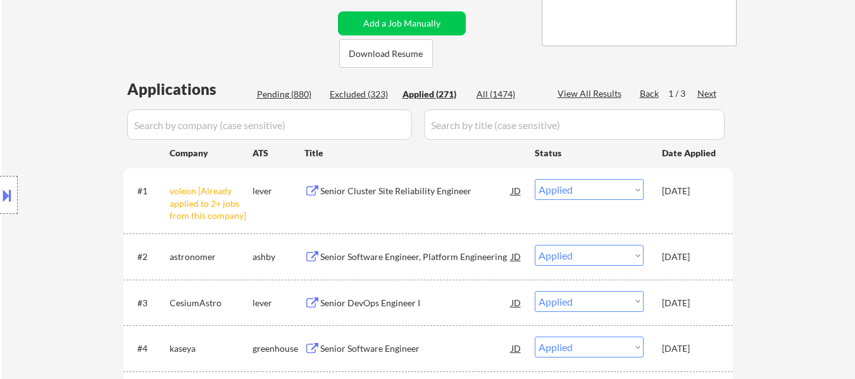
scroll to position [253, 0]
